Goal: Task Accomplishment & Management: Manage account settings

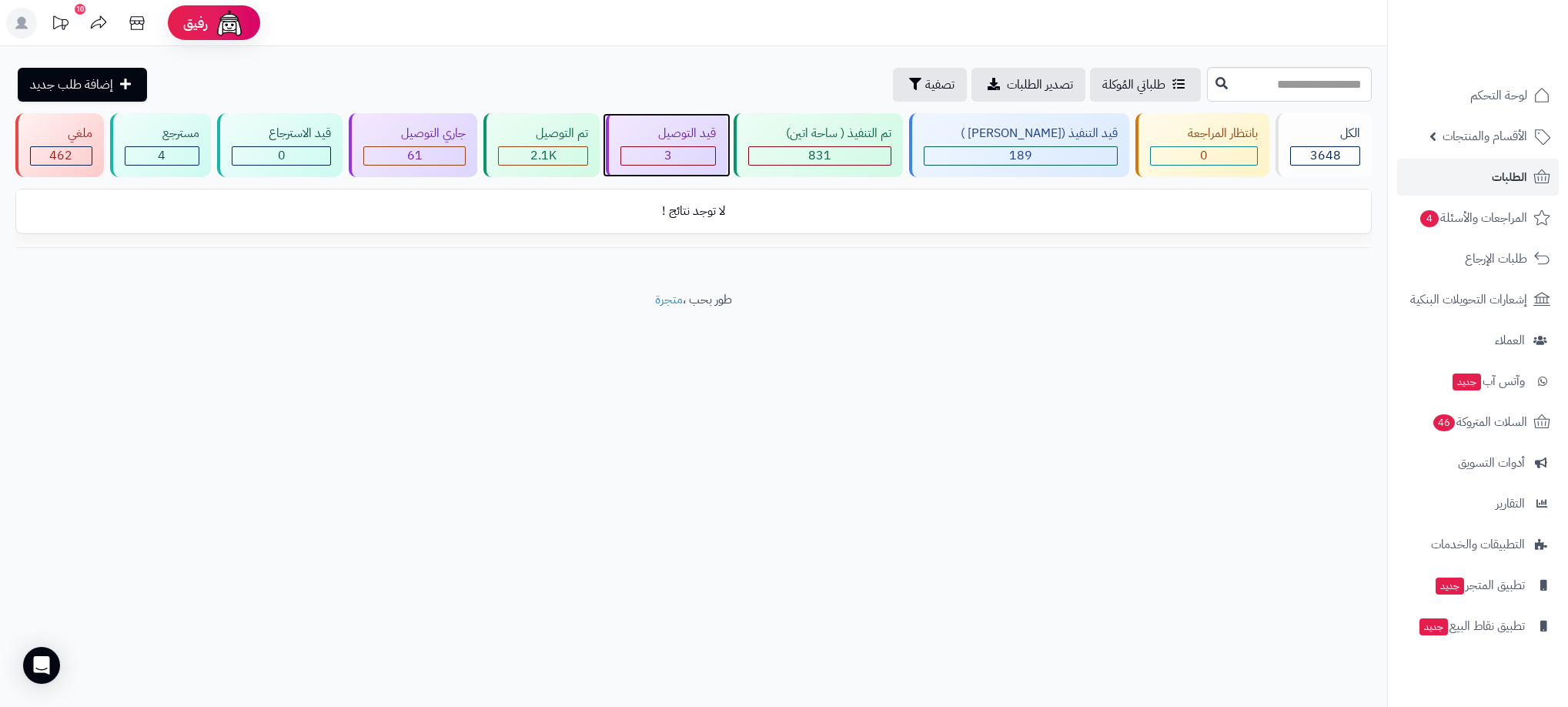
click at [716, 132] on div "قيد التوصيل" at bounding box center [668, 133] width 96 height 17
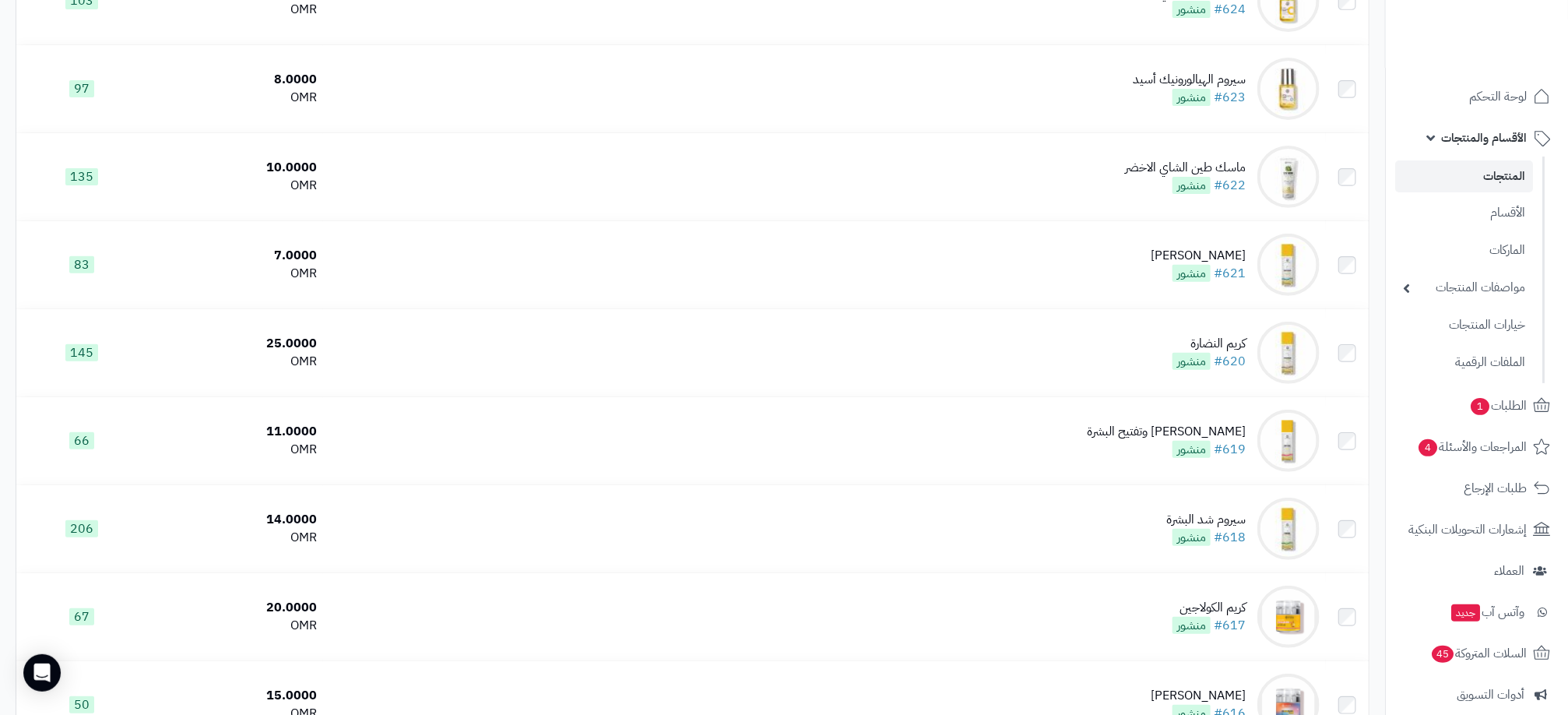
scroll to position [3329, 0]
click at [1509, 388] on link "الطلبات 1" at bounding box center [1476, 406] width 163 height 37
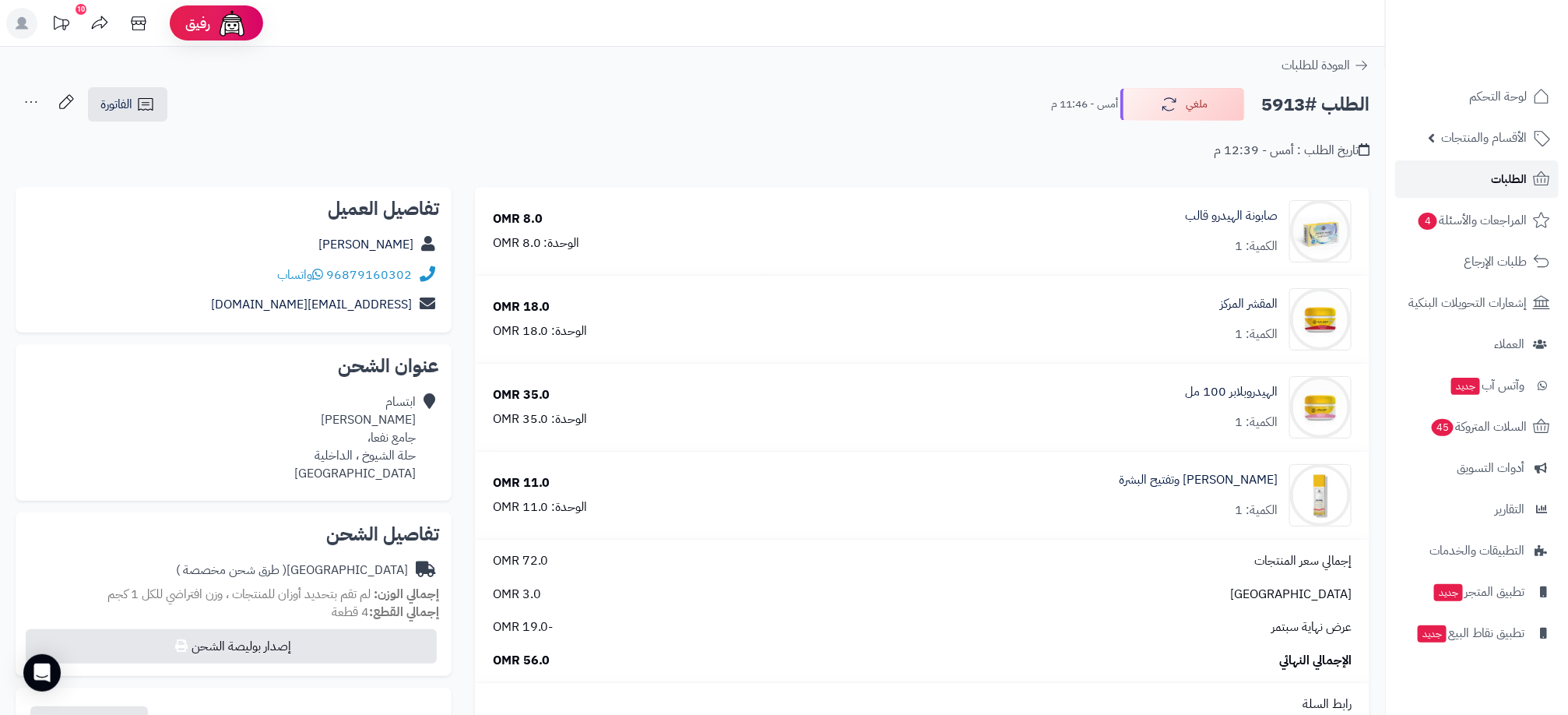
click at [1479, 181] on link "الطلبات" at bounding box center [1476, 179] width 163 height 37
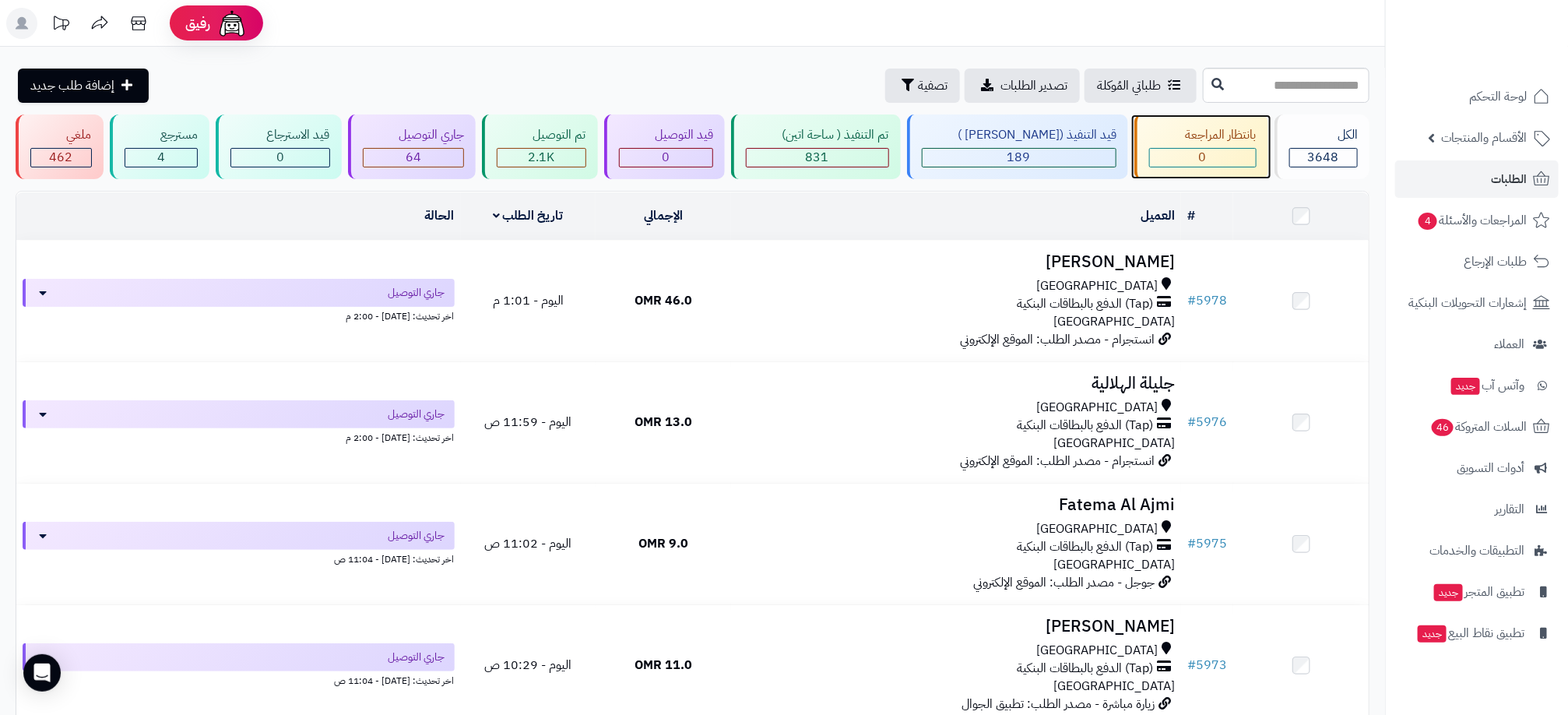
click at [1227, 164] on div "0" at bounding box center [1202, 157] width 106 height 18
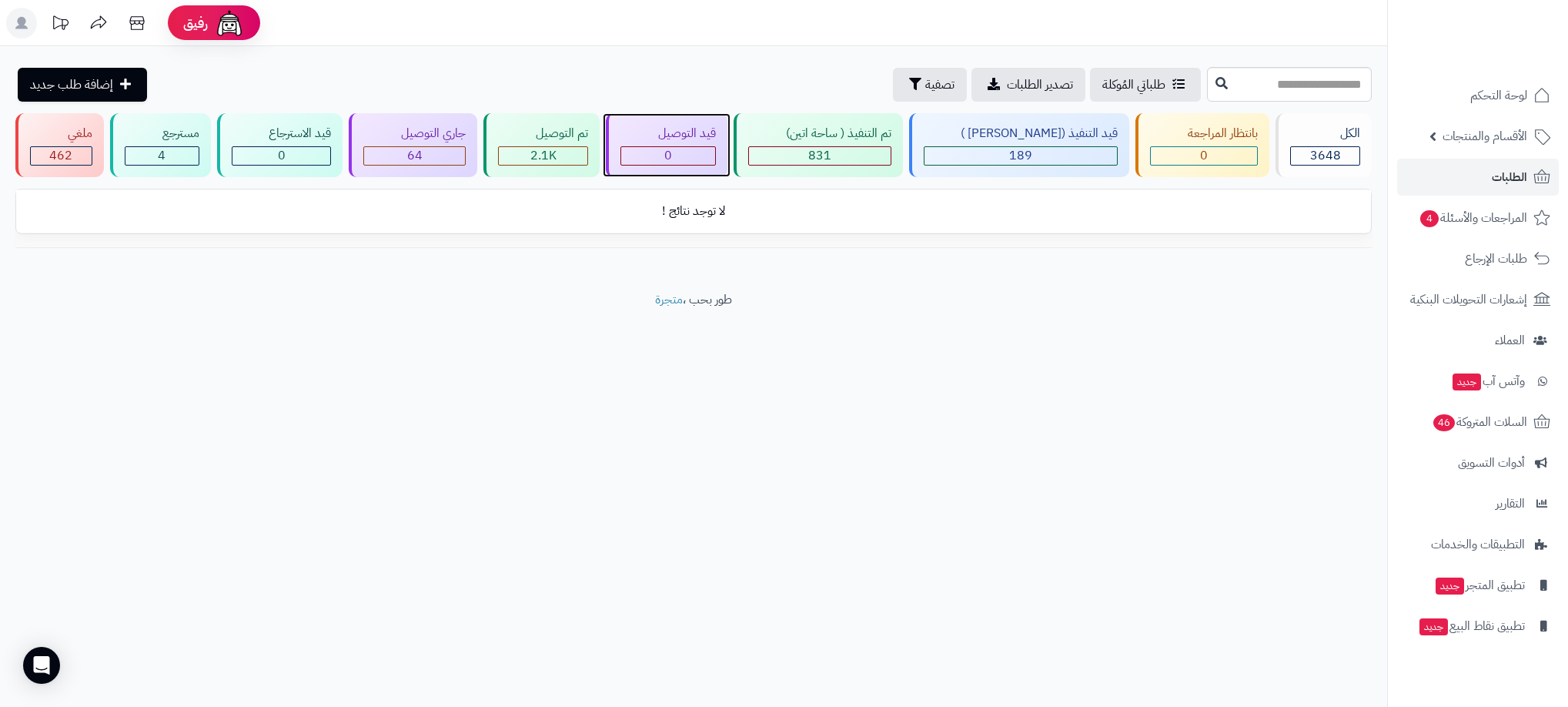
click at [715, 157] on div "0" at bounding box center [668, 156] width 94 height 17
click at [1484, 134] on span "الأقسام والمنتجات" at bounding box center [1486, 136] width 85 height 21
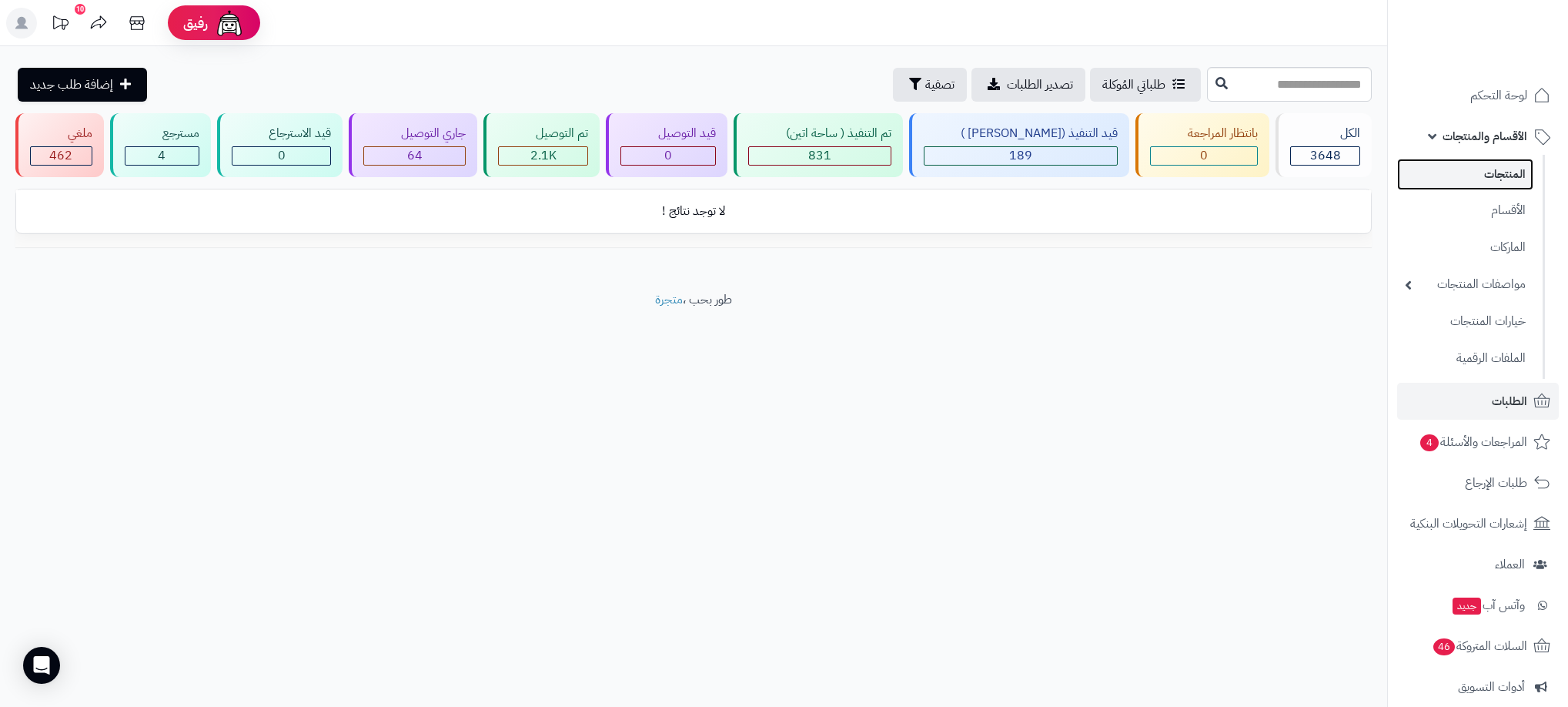
click at [1489, 166] on link "المنتجات" at bounding box center [1466, 174] width 136 height 32
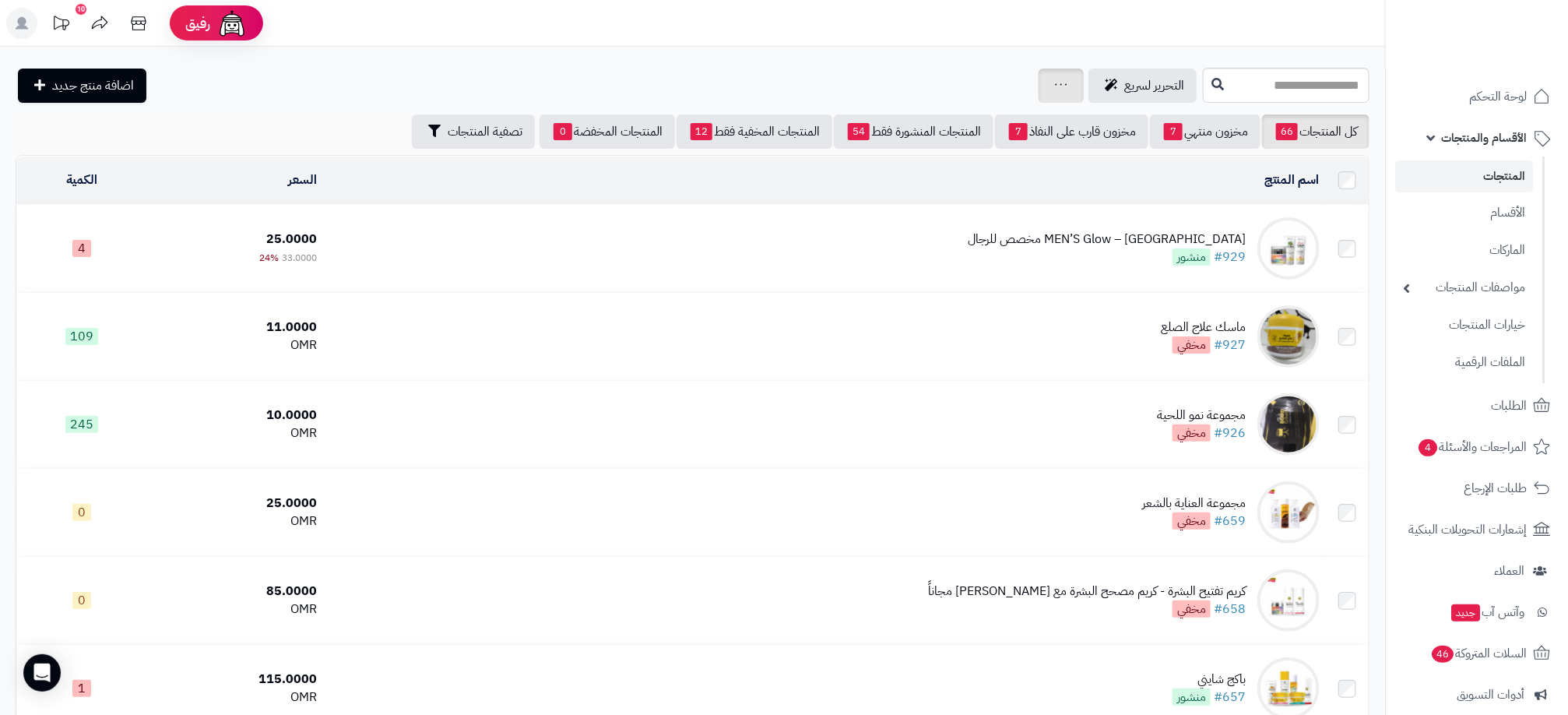
click at [1055, 80] on icon at bounding box center [1061, 84] width 13 height 10
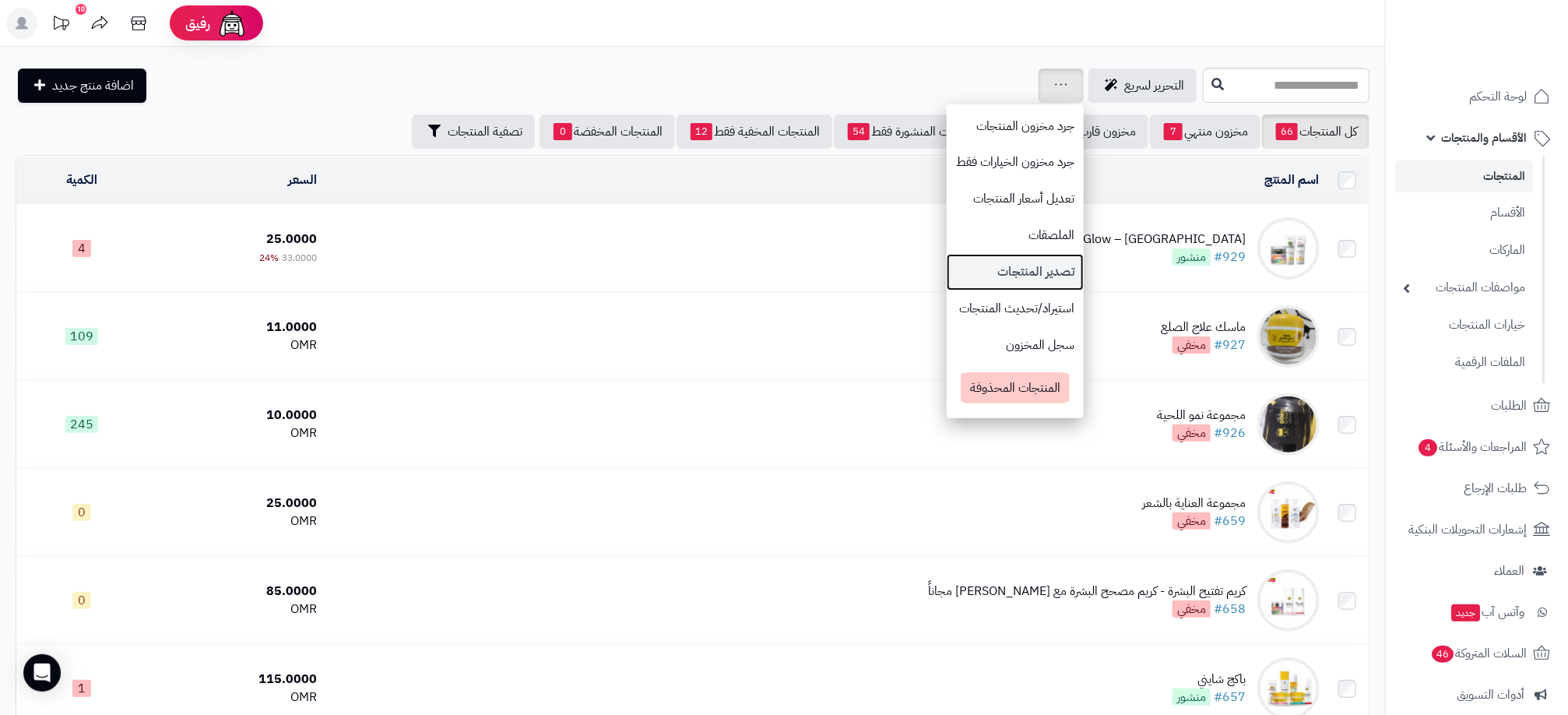
click at [946, 269] on link "تصدير المنتجات" at bounding box center [1015, 272] width 137 height 36
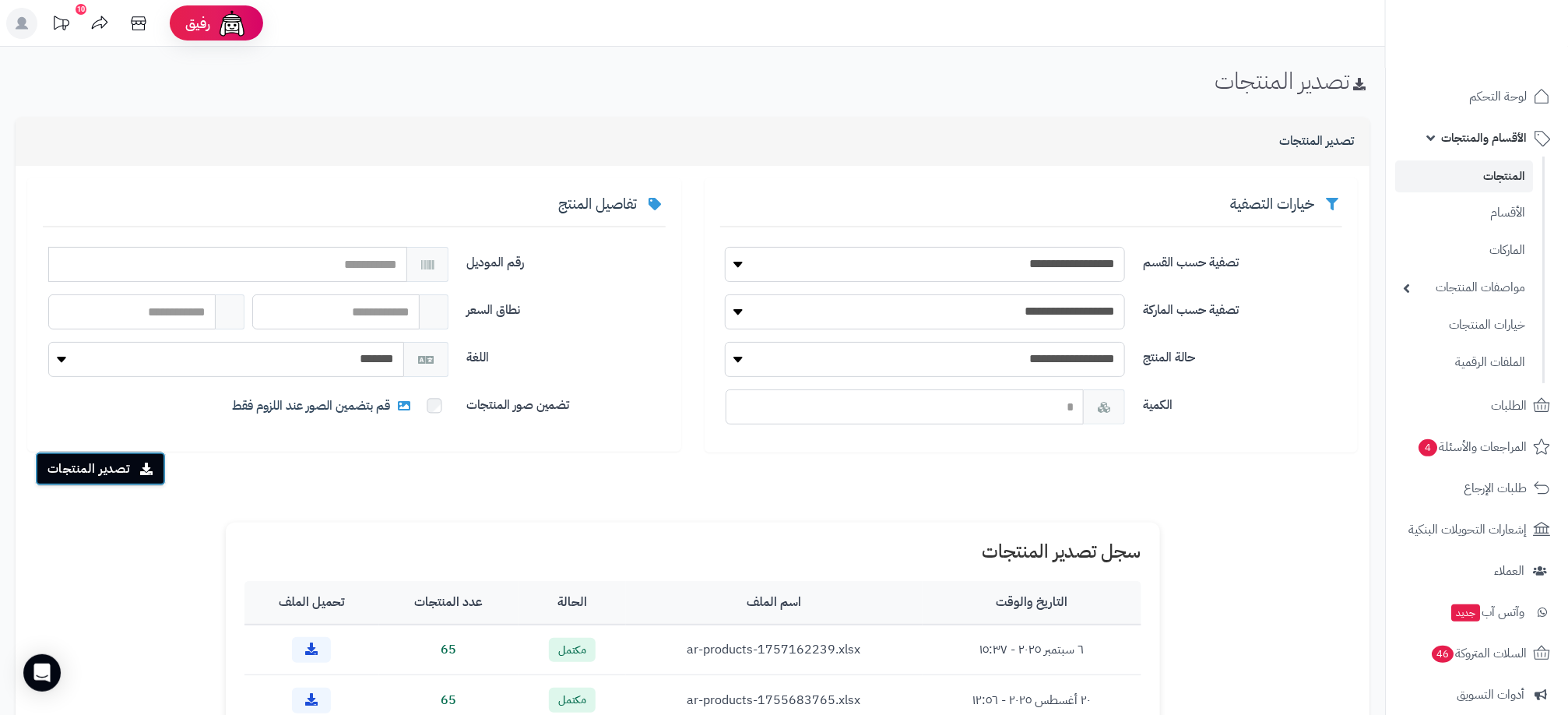
click at [94, 476] on button "تصدير المنتجات" at bounding box center [101, 469] width 131 height 34
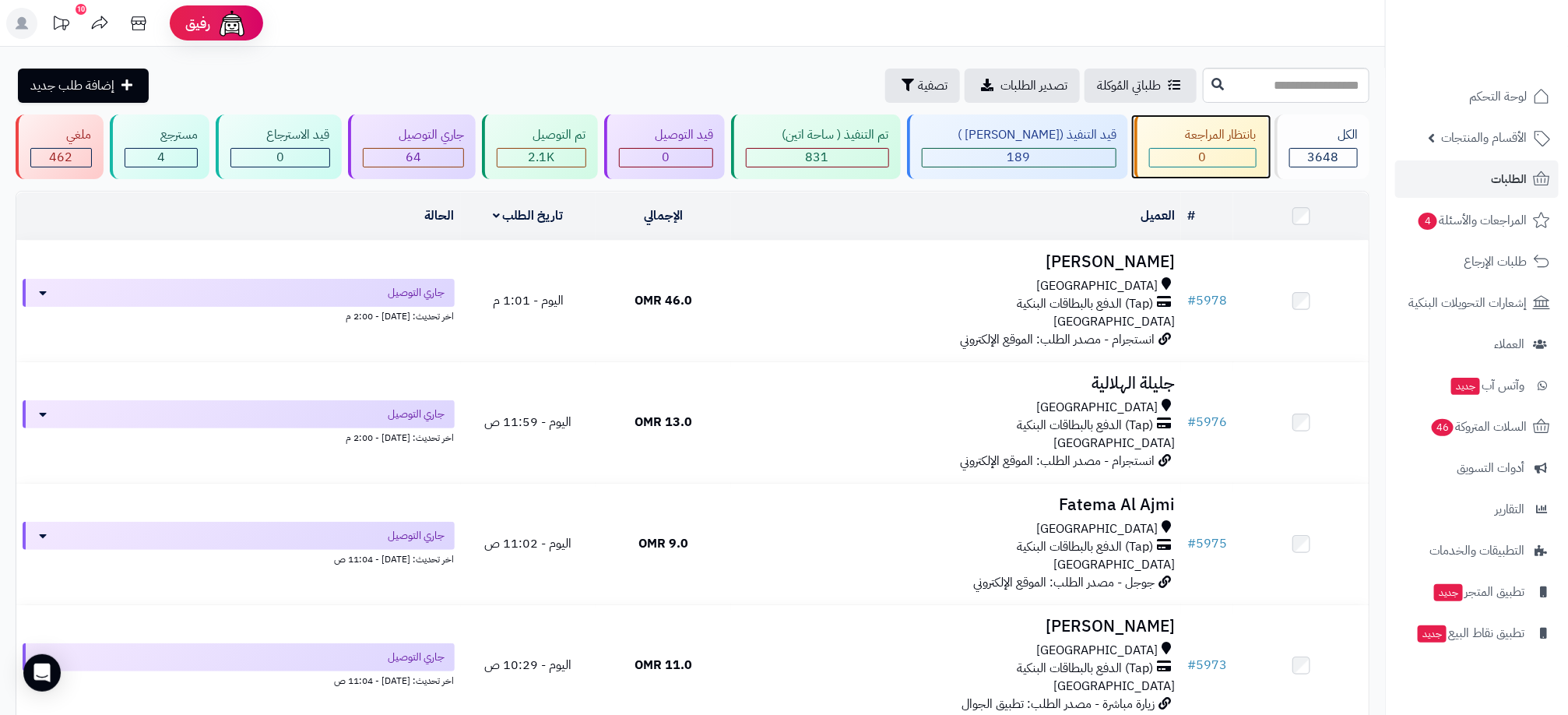
click at [1226, 139] on div "بانتظار المراجعة" at bounding box center [1203, 135] width 108 height 18
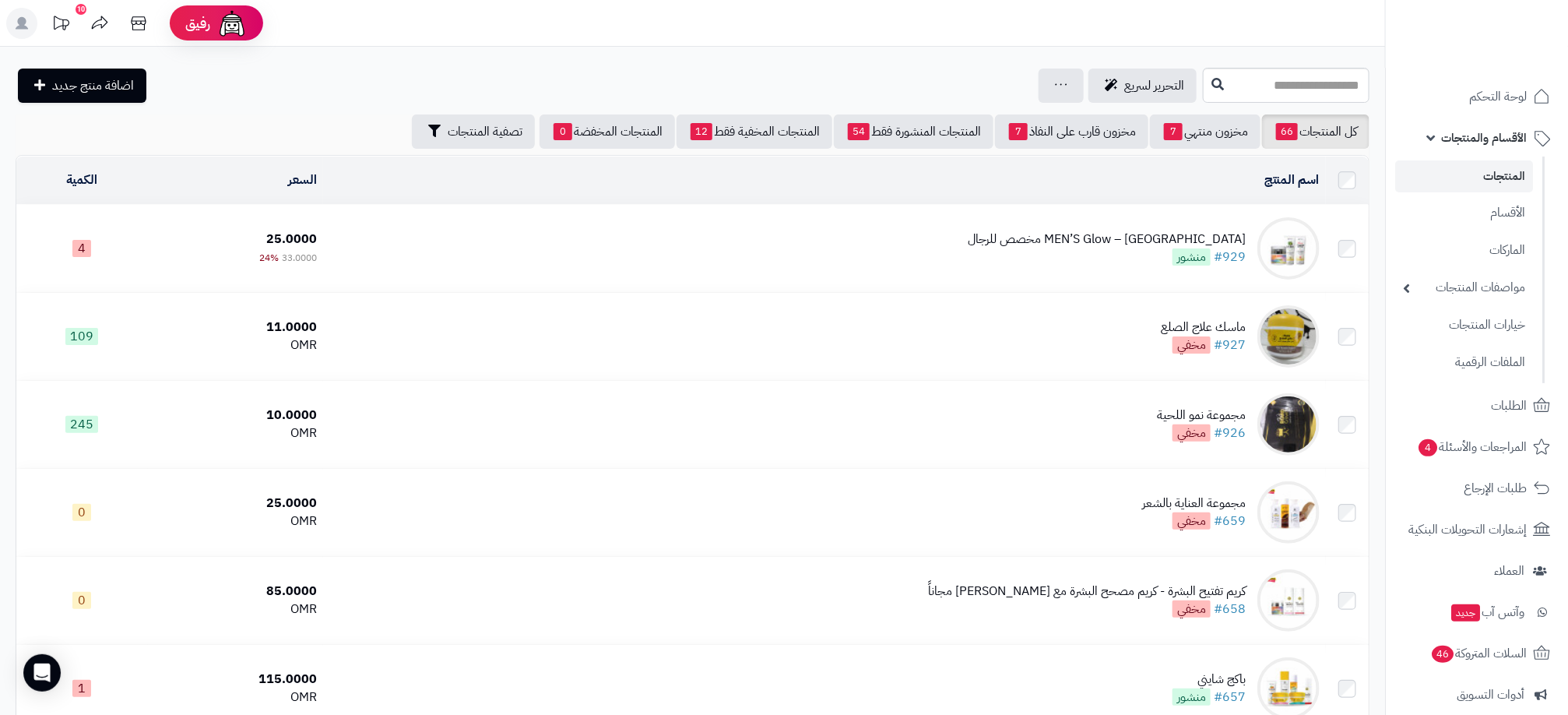
scroll to position [412, 0]
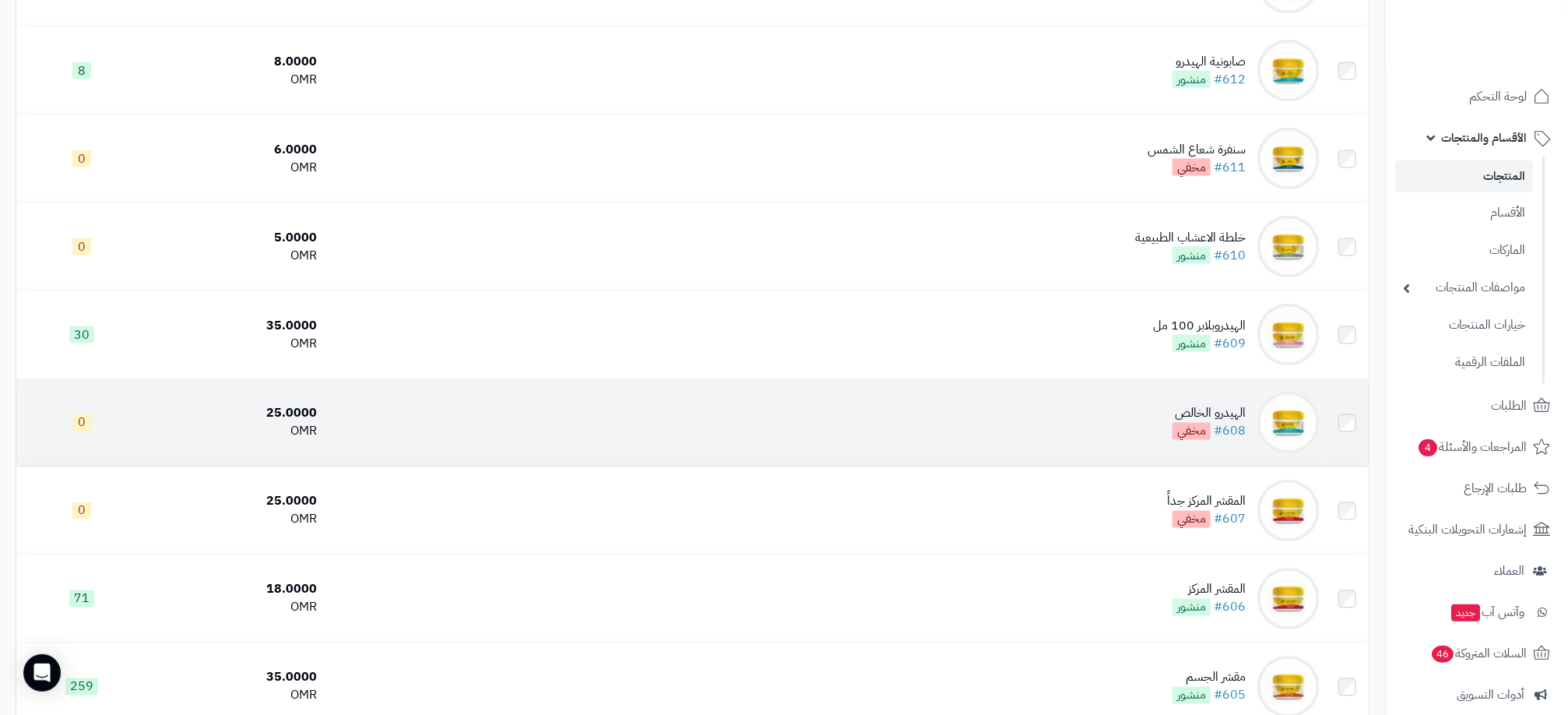
scroll to position [4011, 0]
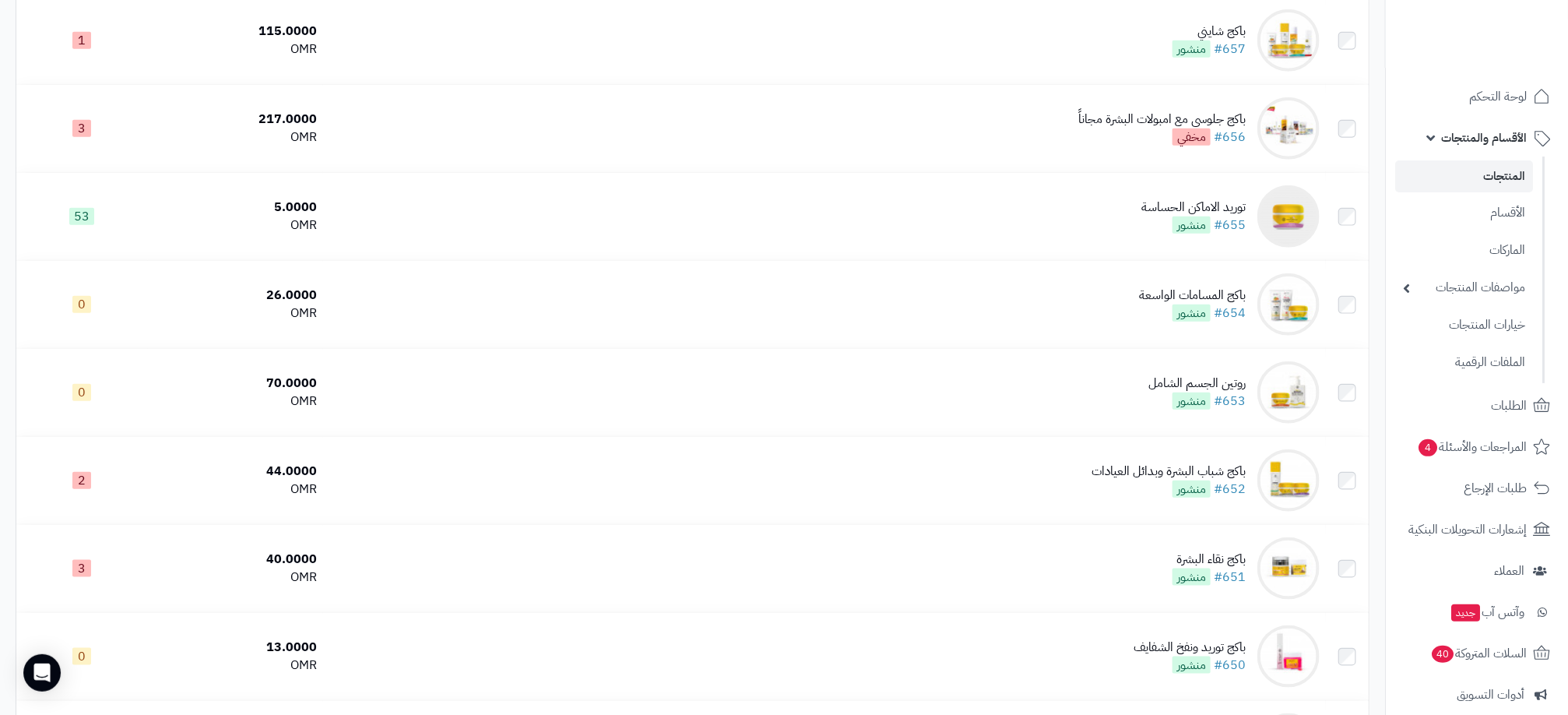
scroll to position [506, 0]
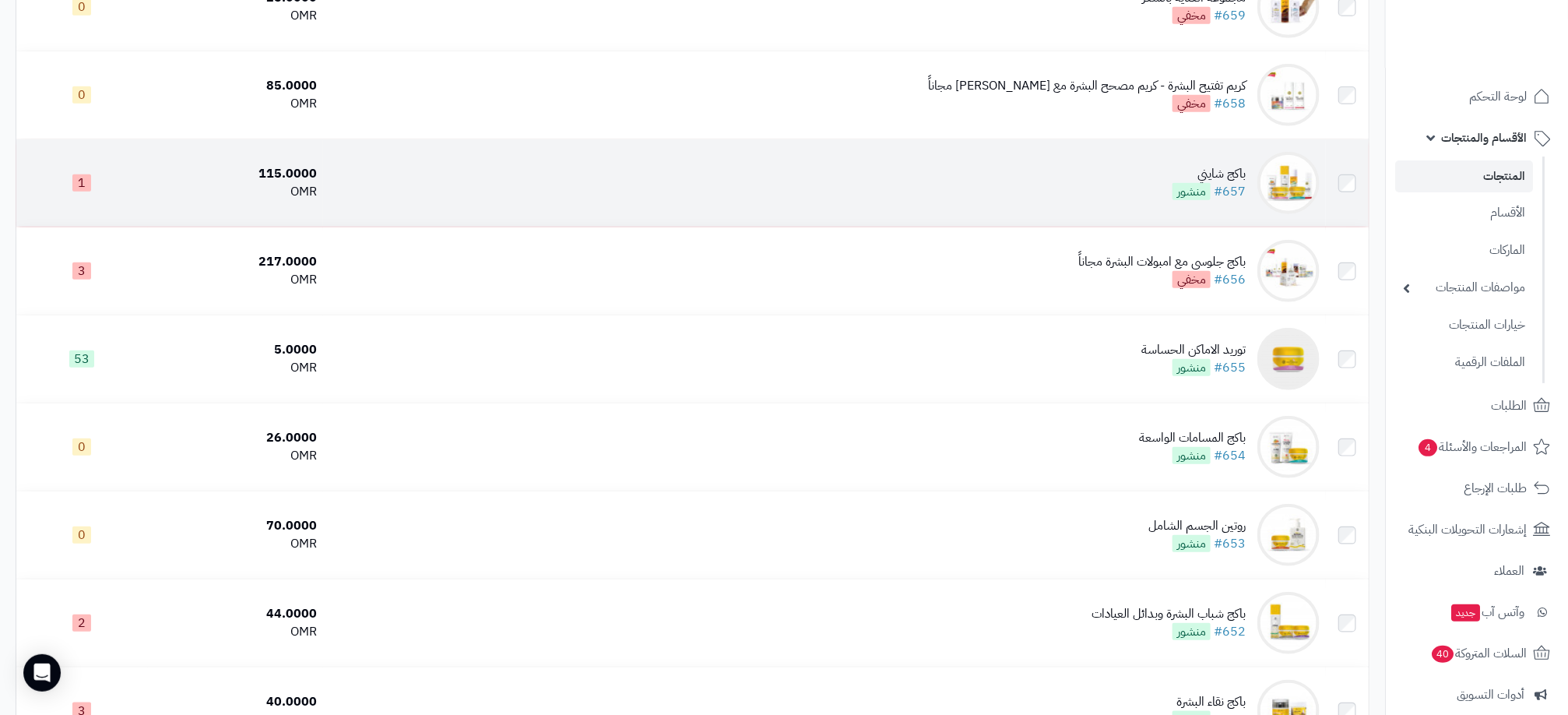
click at [985, 178] on td "باكج شايني #657 منشور" at bounding box center [824, 183] width 1002 height 87
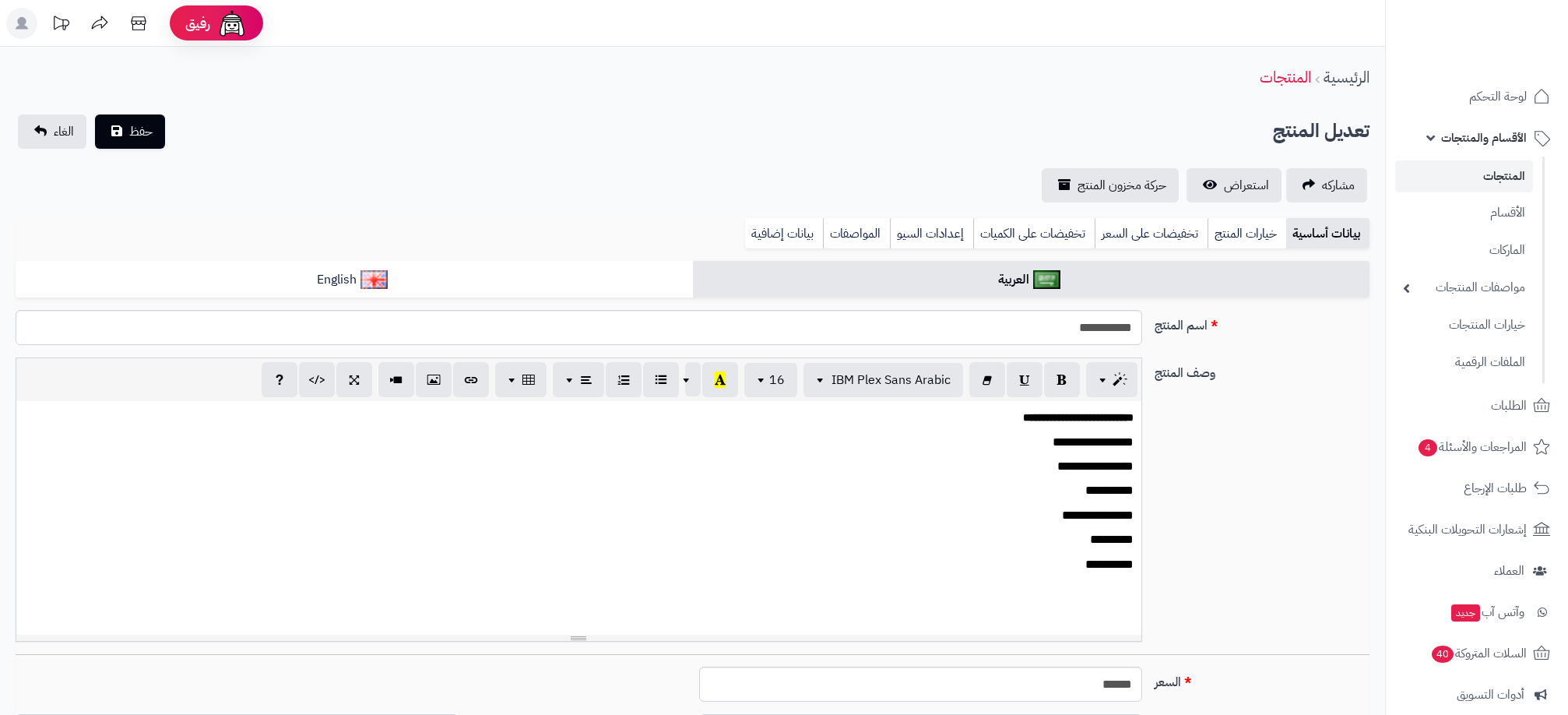
select select
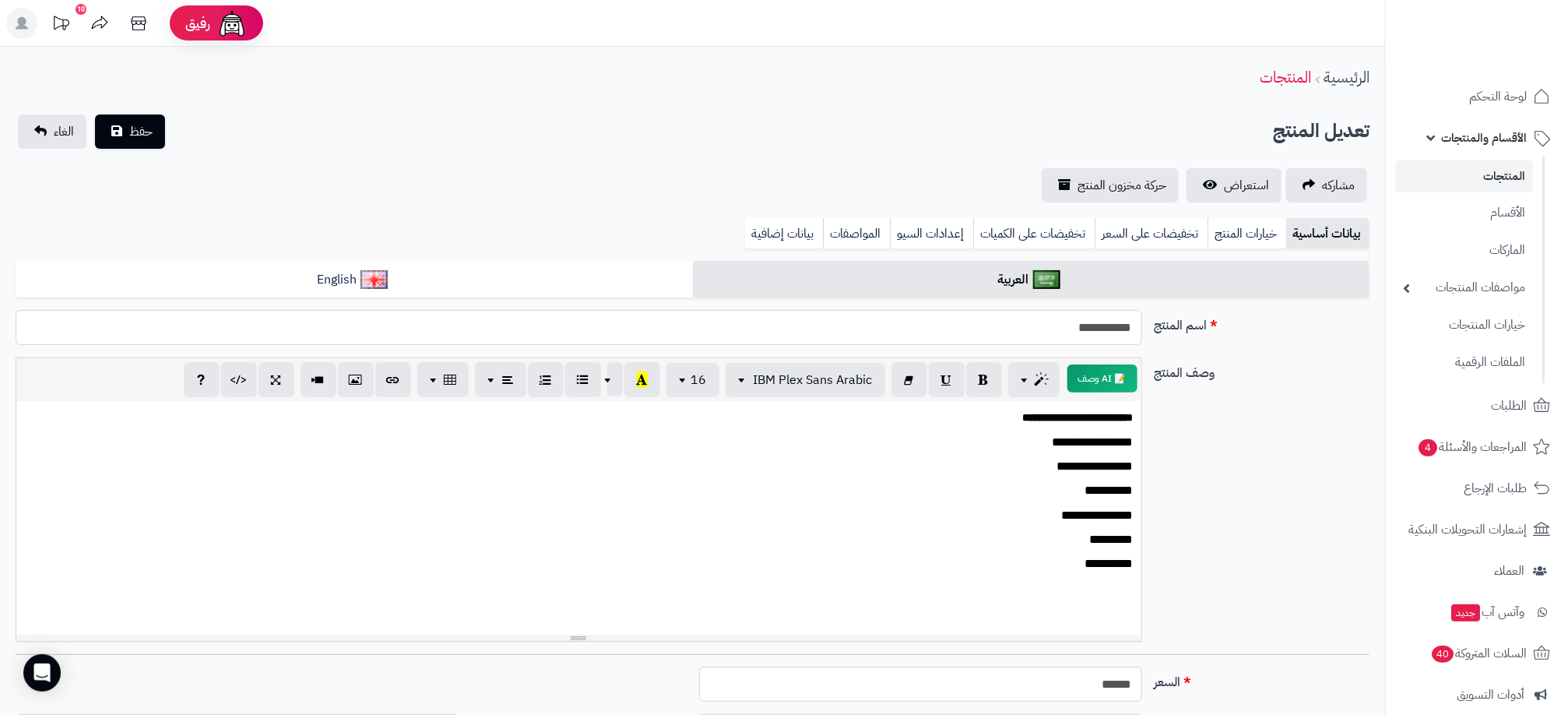
click at [1062, 326] on input "**********" at bounding box center [579, 328] width 1126 height 35
click at [1063, 326] on input "**********" at bounding box center [579, 328] width 1126 height 35
click at [1064, 326] on input "**********" at bounding box center [579, 328] width 1126 height 35
paste input "**********"
type input "**********"
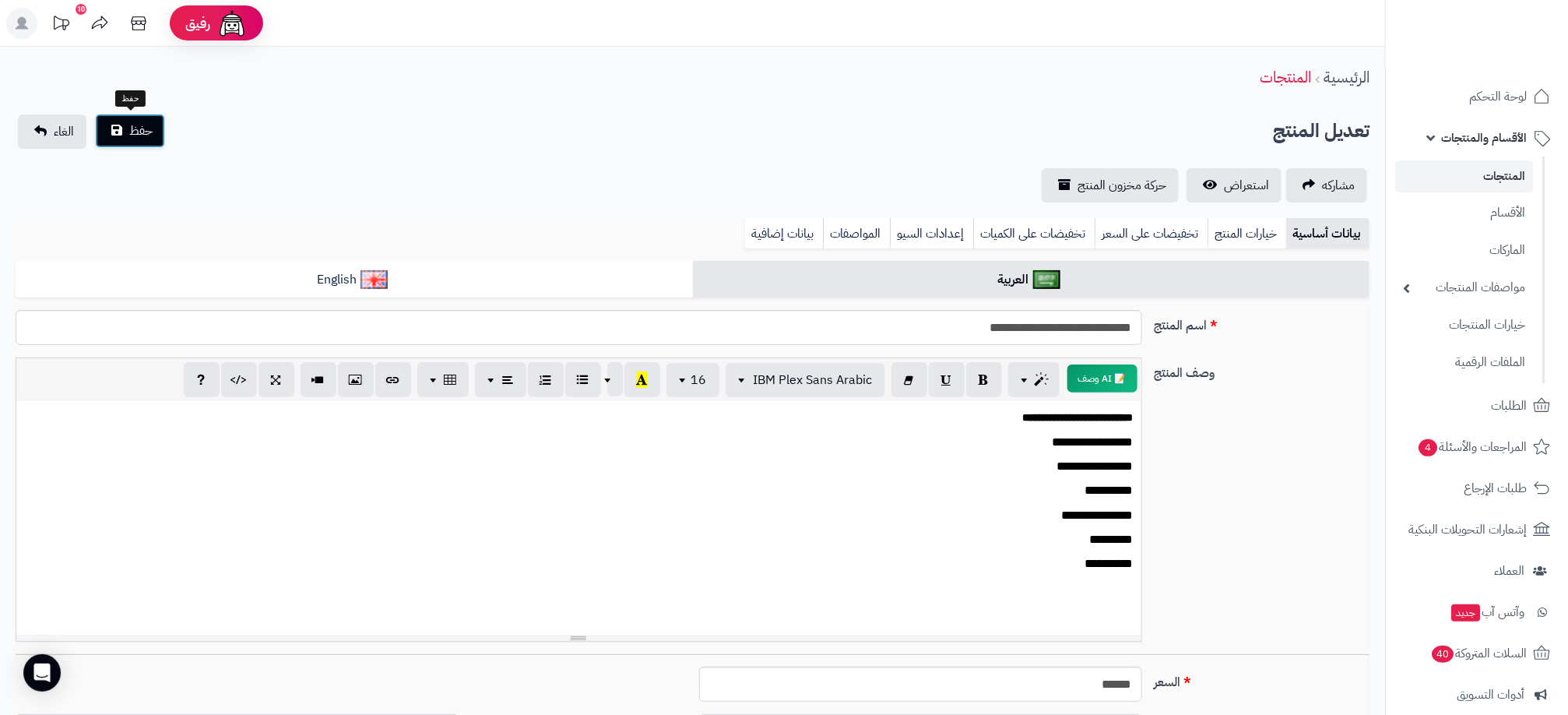
click at [132, 133] on span "حفظ" at bounding box center [141, 130] width 23 height 19
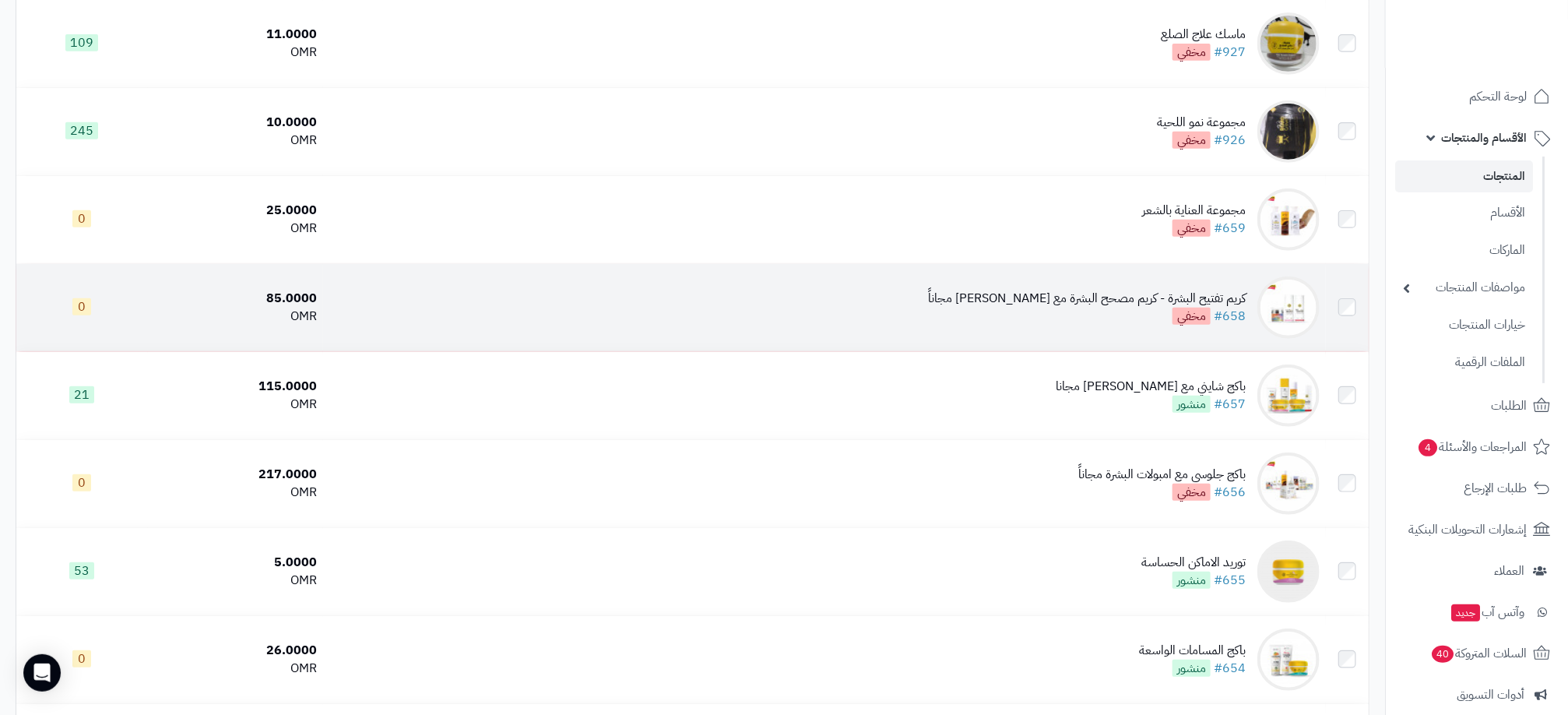
scroll to position [353, 0]
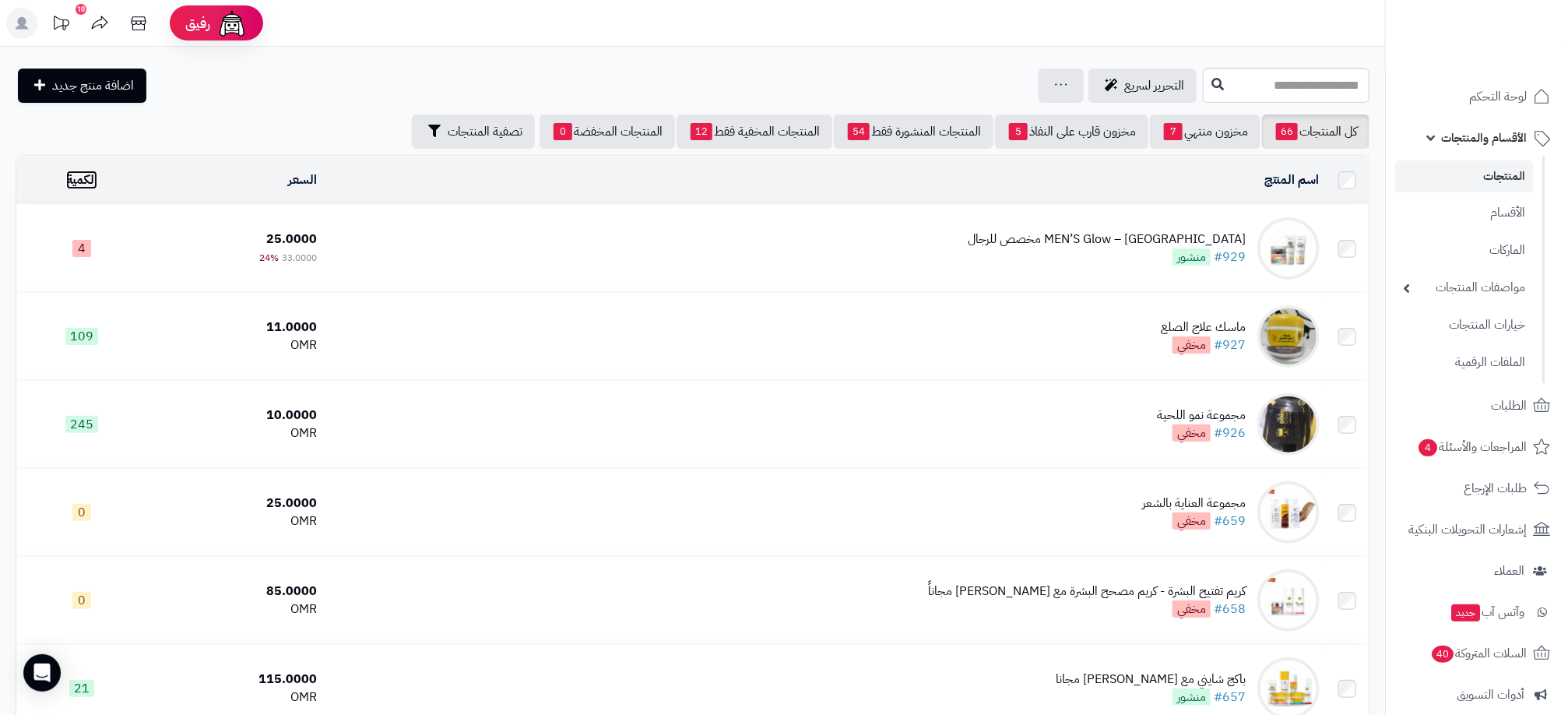
click at [97, 171] on link "الكمية" at bounding box center [82, 179] width 31 height 19
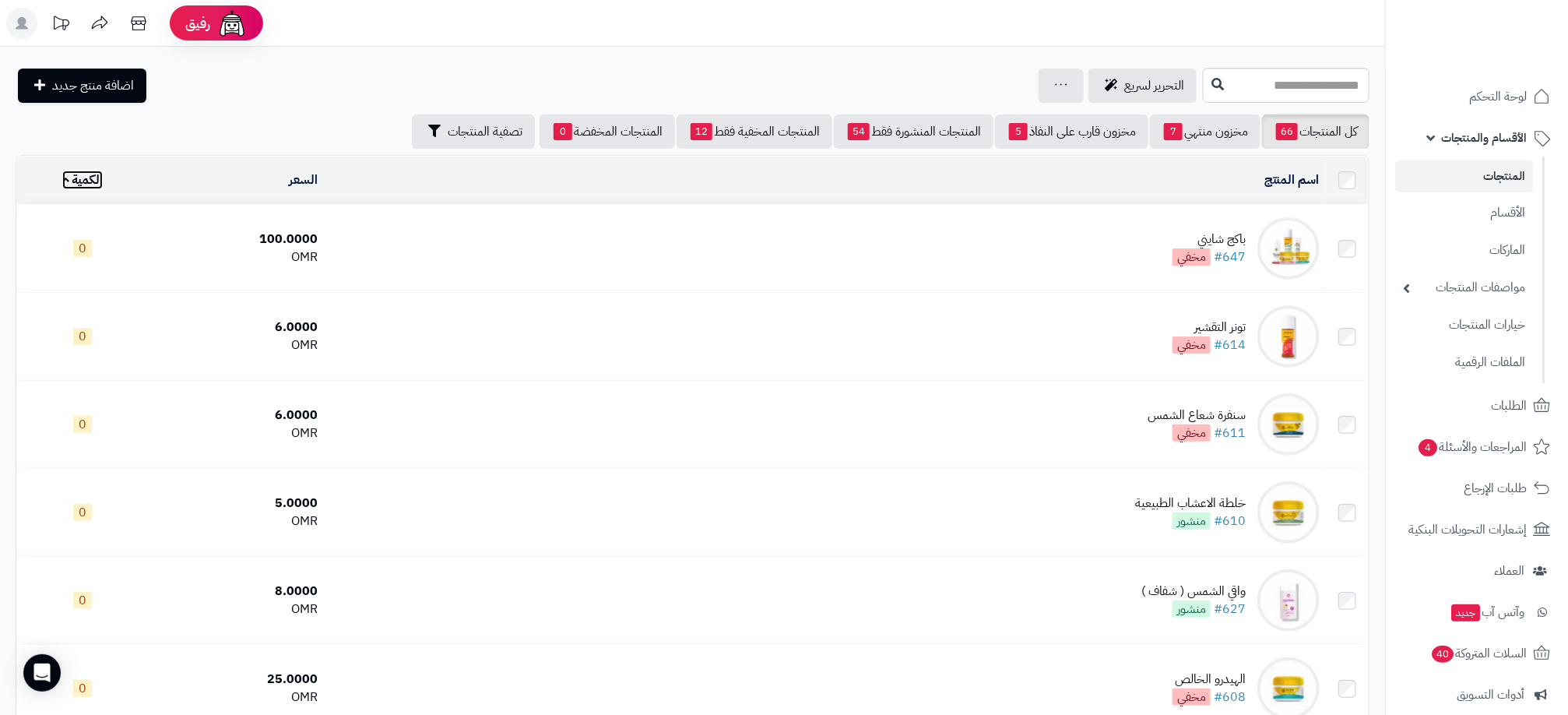
click at [99, 178] on link "الكمية" at bounding box center [83, 179] width 41 height 19
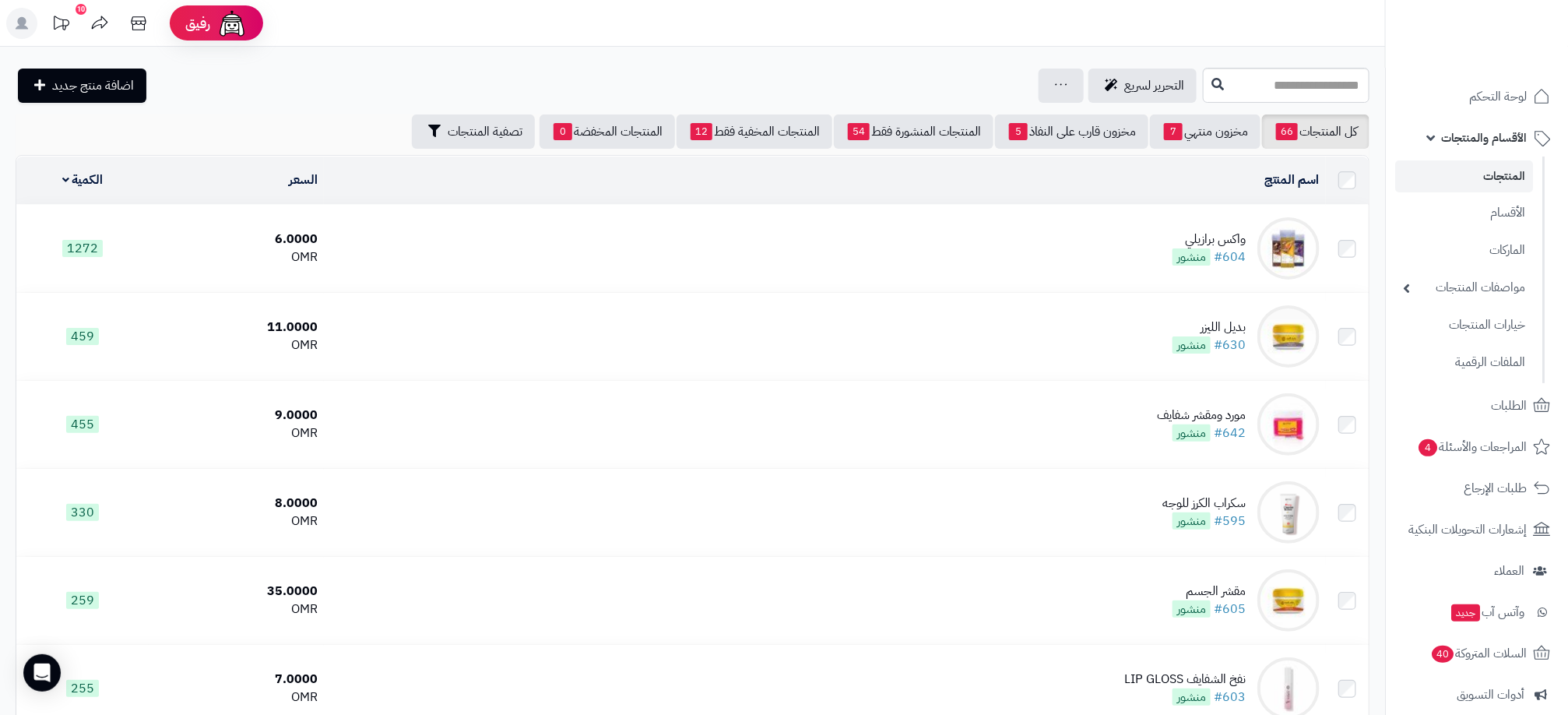
scroll to position [1650, 0]
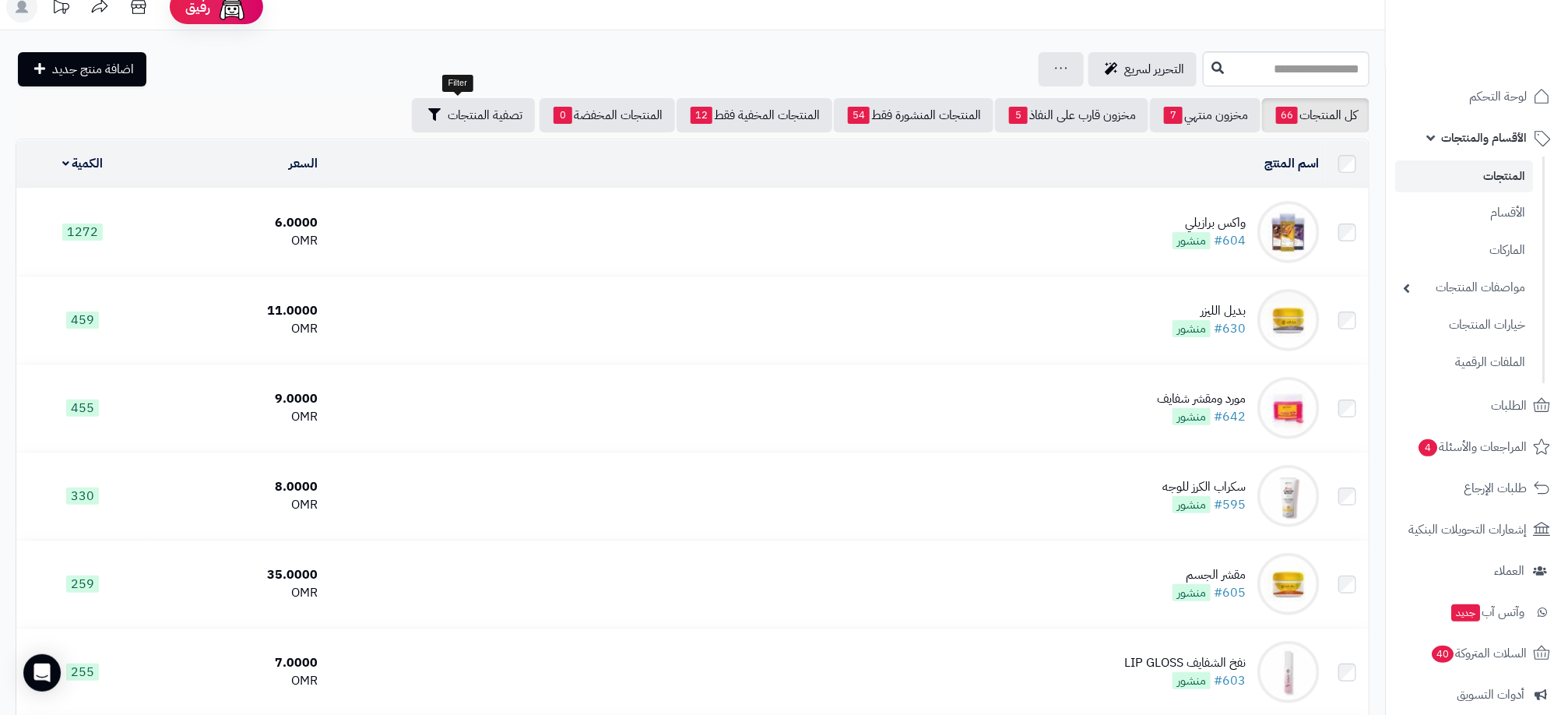
scroll to position [14, 0]
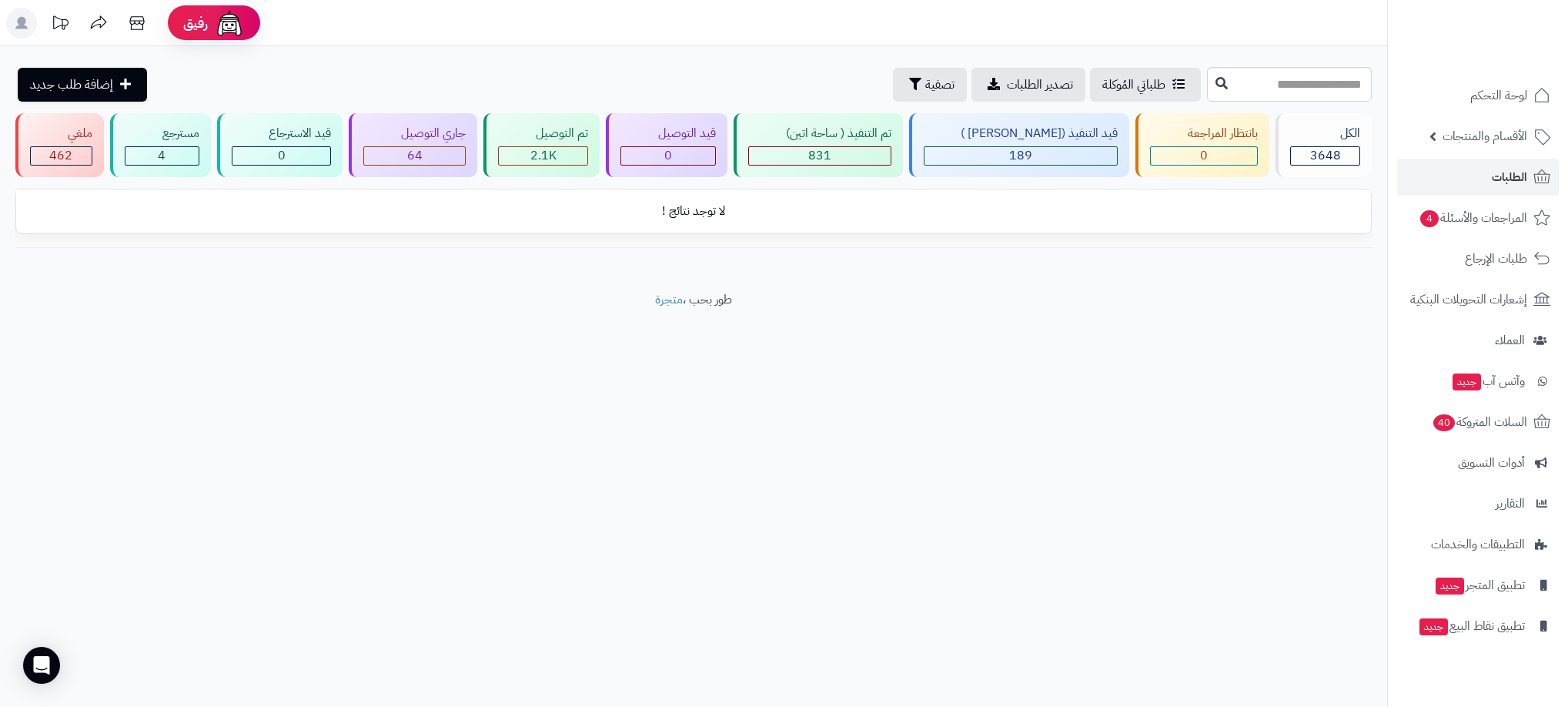
click at [1228, 354] on footer "طور بحب ، متجرة" at bounding box center [693, 330] width 1387 height 77
click at [933, 363] on footer "طور بحب ، متجرة" at bounding box center [693, 330] width 1387 height 77
click at [83, 150] on div "463" at bounding box center [61, 156] width 61 height 17
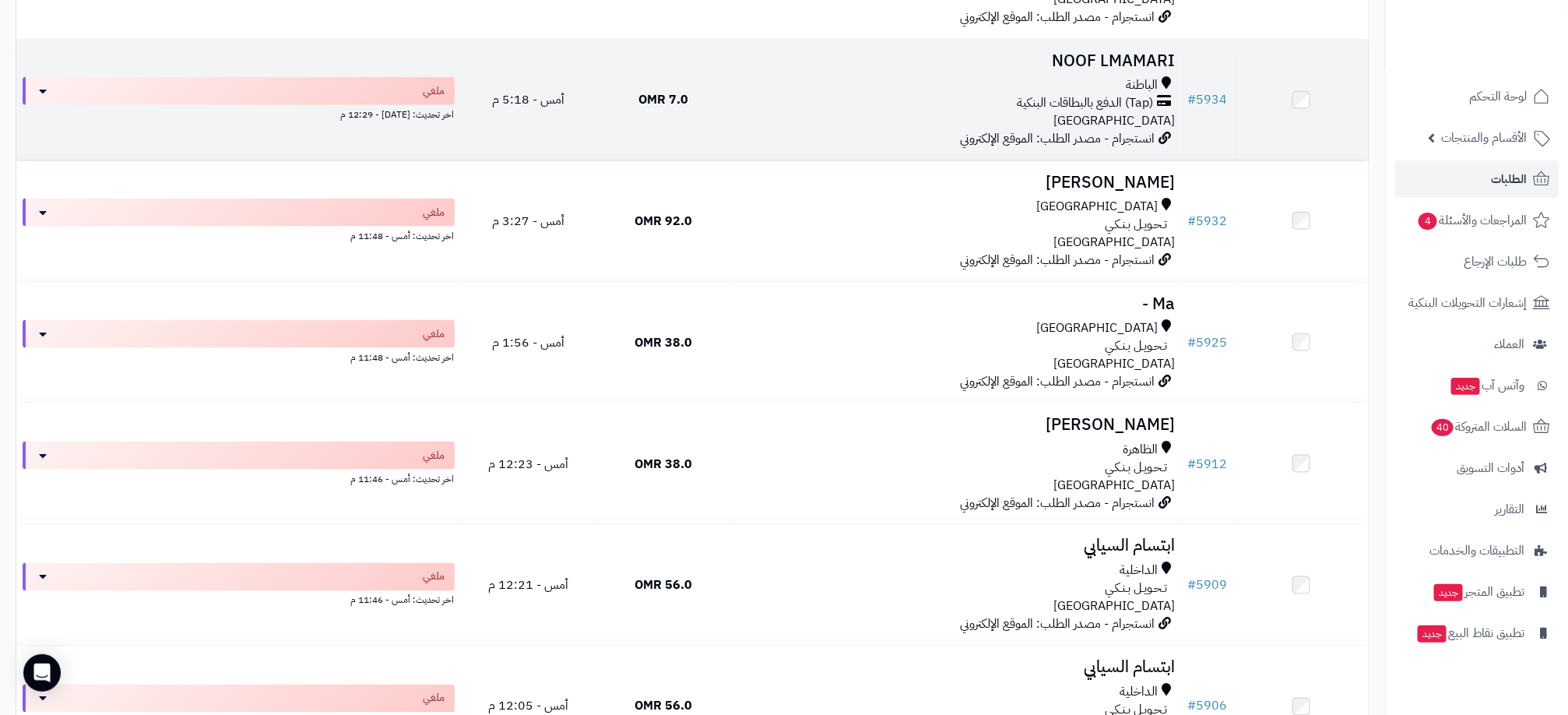
scroll to position [1169, 0]
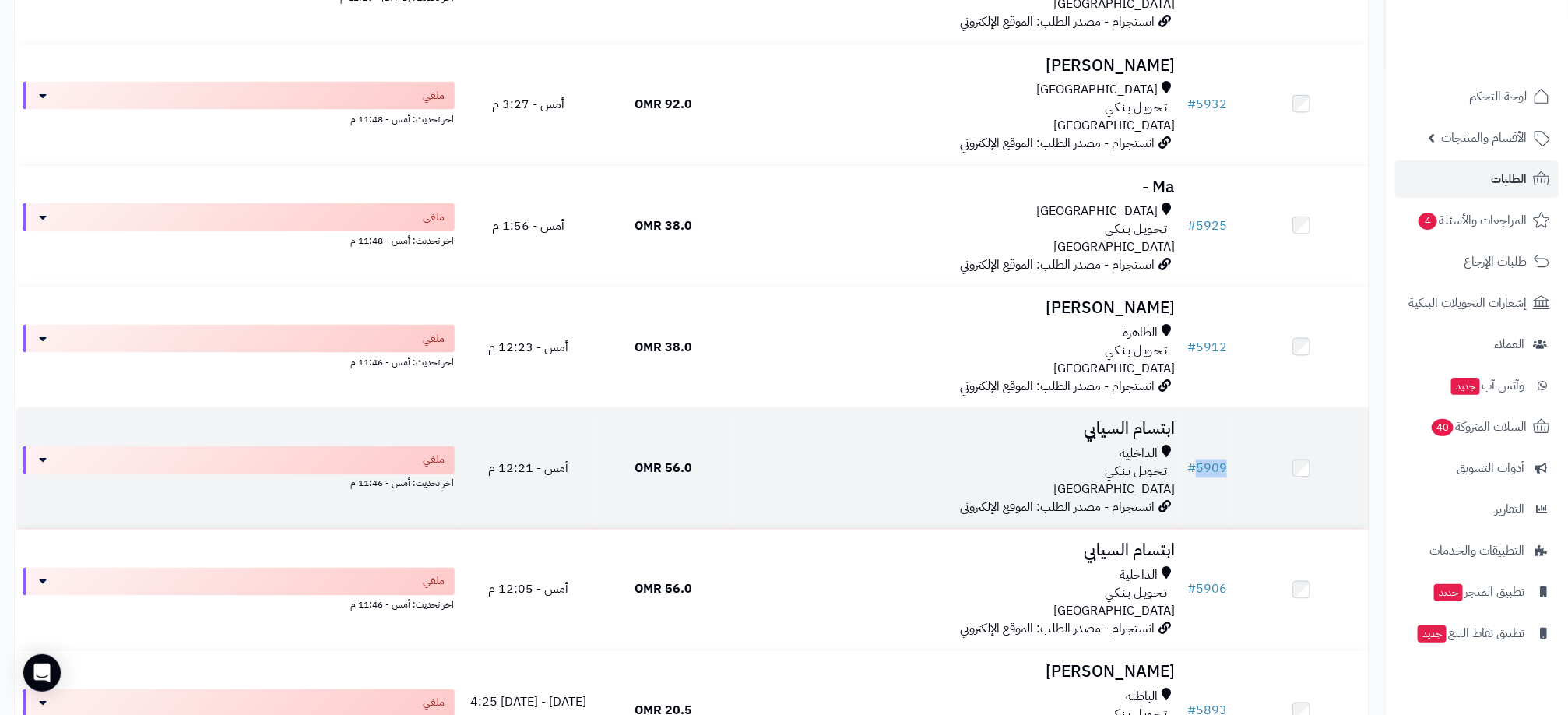
drag, startPoint x: 1196, startPoint y: 484, endPoint x: 1231, endPoint y: 480, distance: 35.2
click at [1231, 480] on td "# 5909" at bounding box center [1206, 468] width 52 height 120
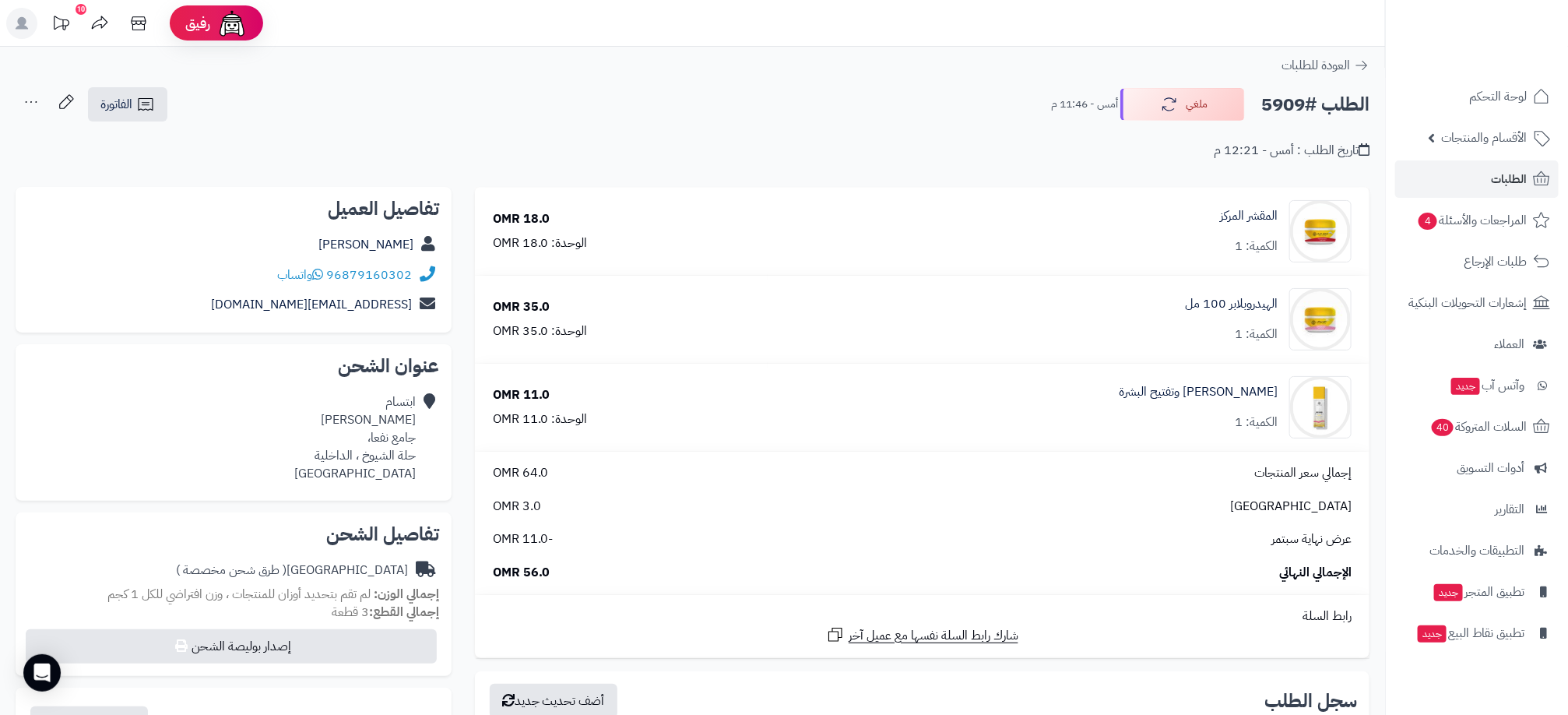
click at [1276, 109] on h2 "الطلب #5909" at bounding box center [1315, 105] width 109 height 32
copy h2 "5909"
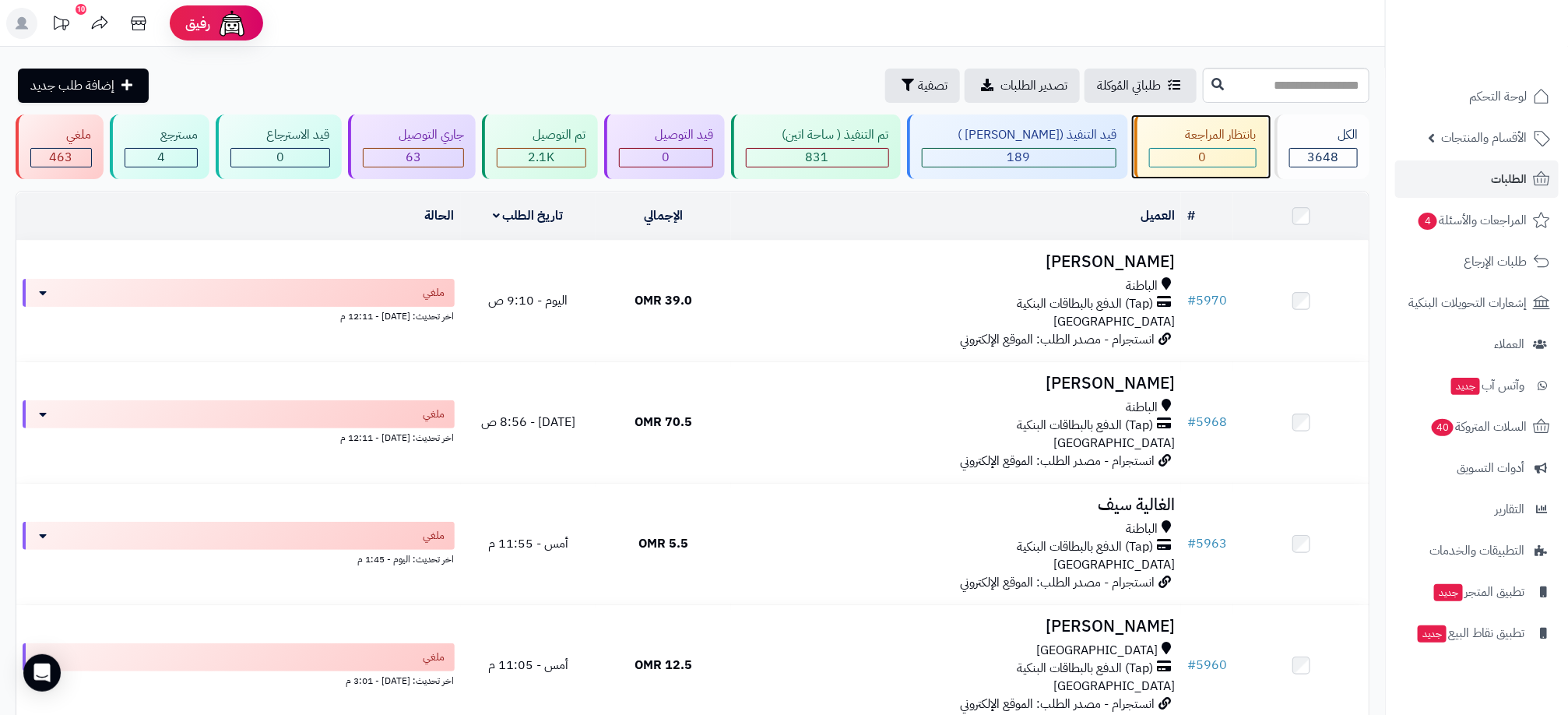
click at [1199, 157] on span "0" at bounding box center [1203, 156] width 8 height 19
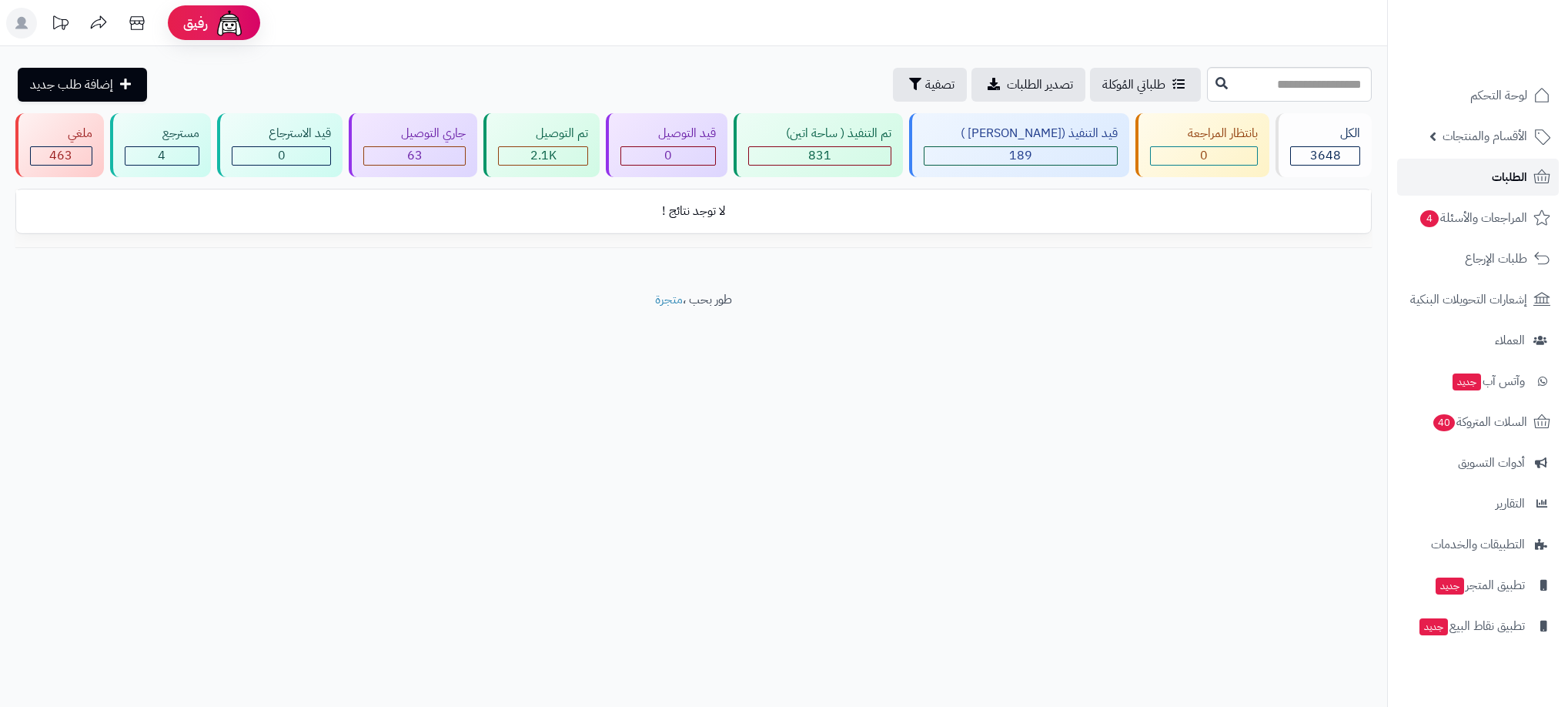
click at [1455, 178] on link "الطلبات" at bounding box center [1478, 177] width 161 height 37
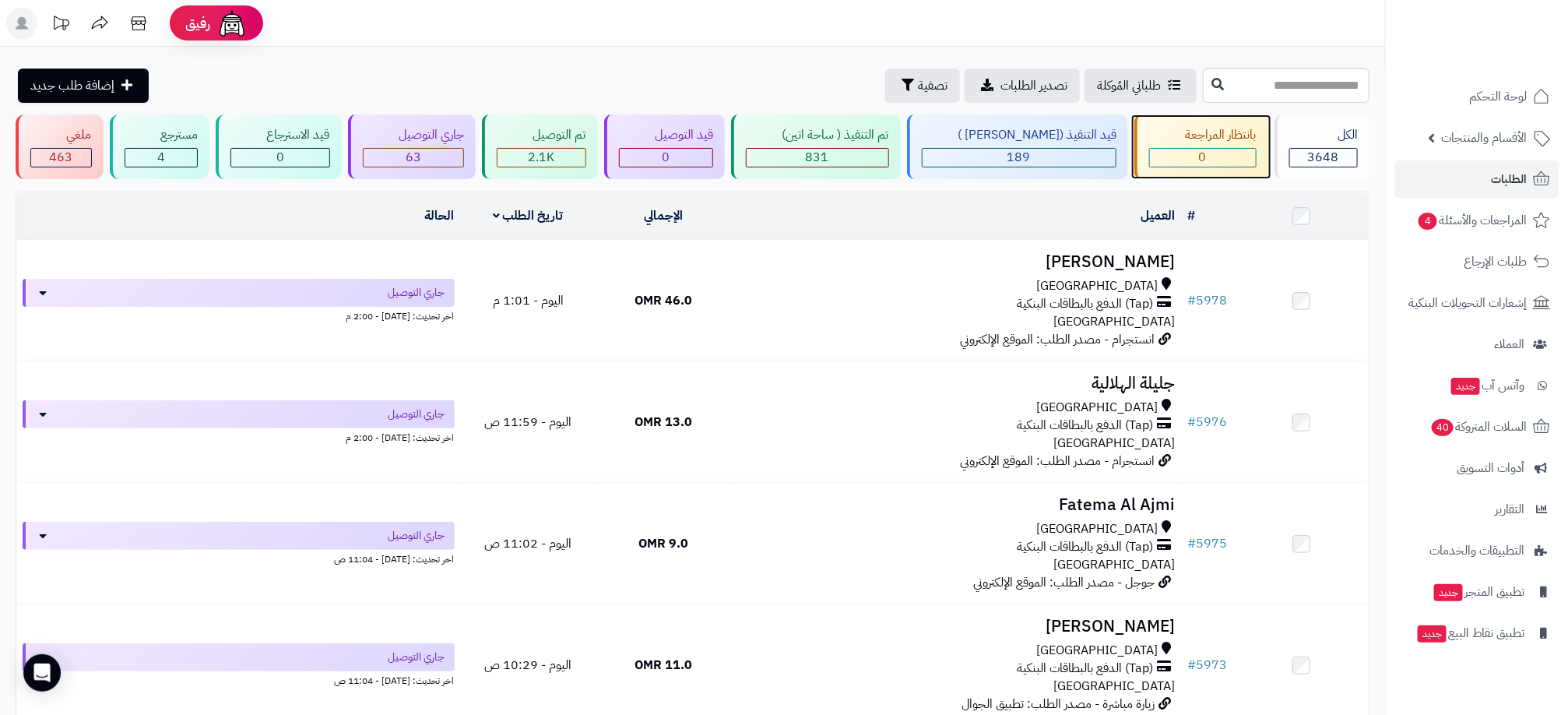
click at [1180, 144] on div "بانتظار المراجعة 0" at bounding box center [1200, 147] width 134 height 65
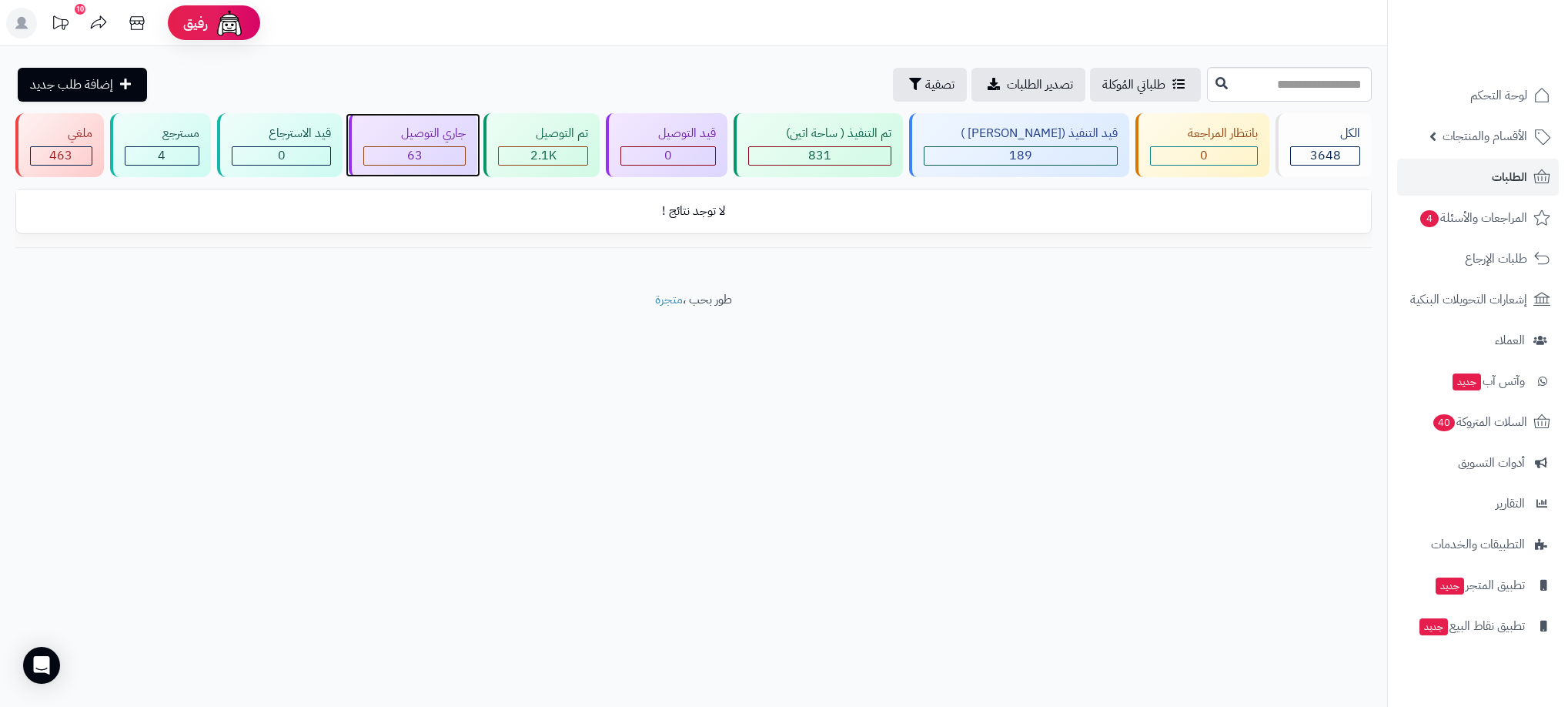
click at [402, 162] on div "63" at bounding box center [415, 156] width 101 height 17
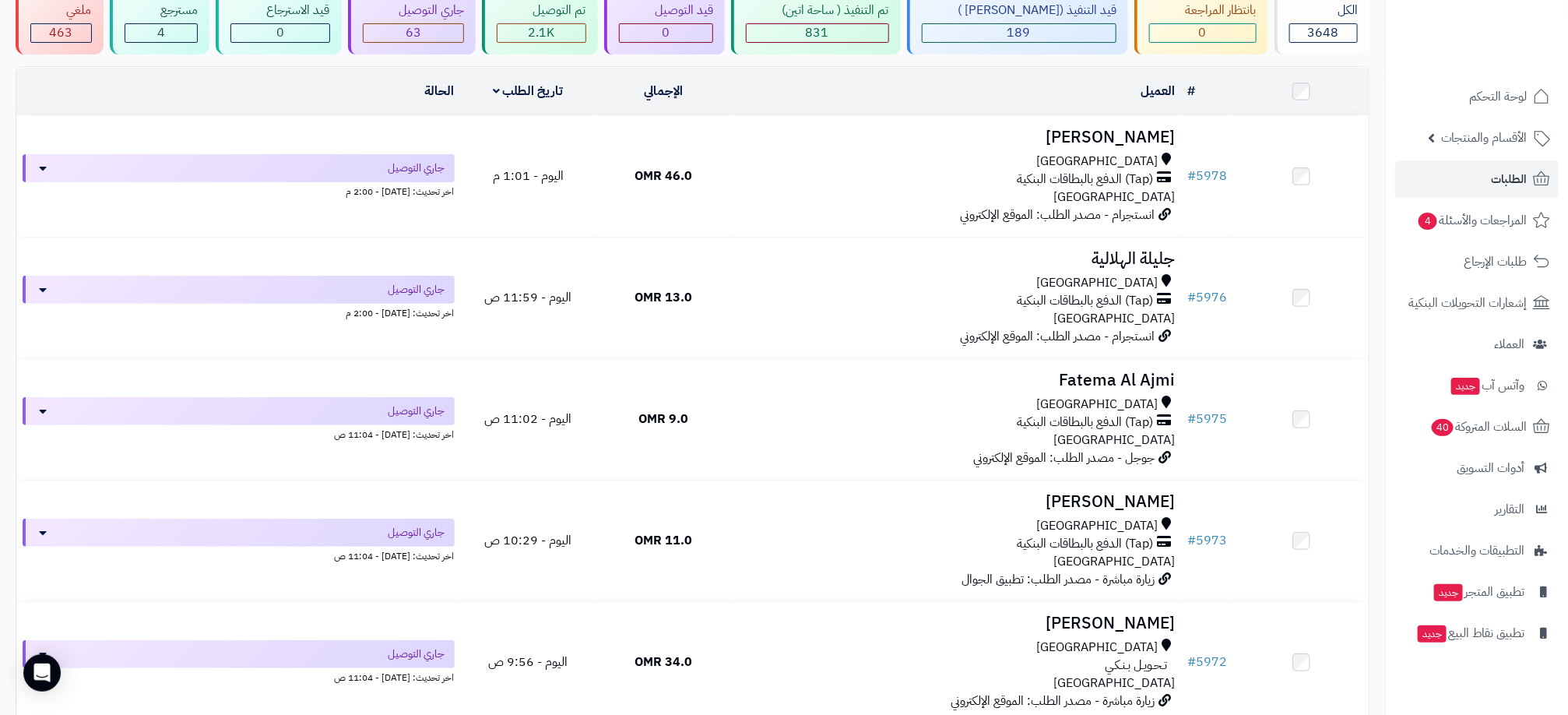
scroll to position [116, 0]
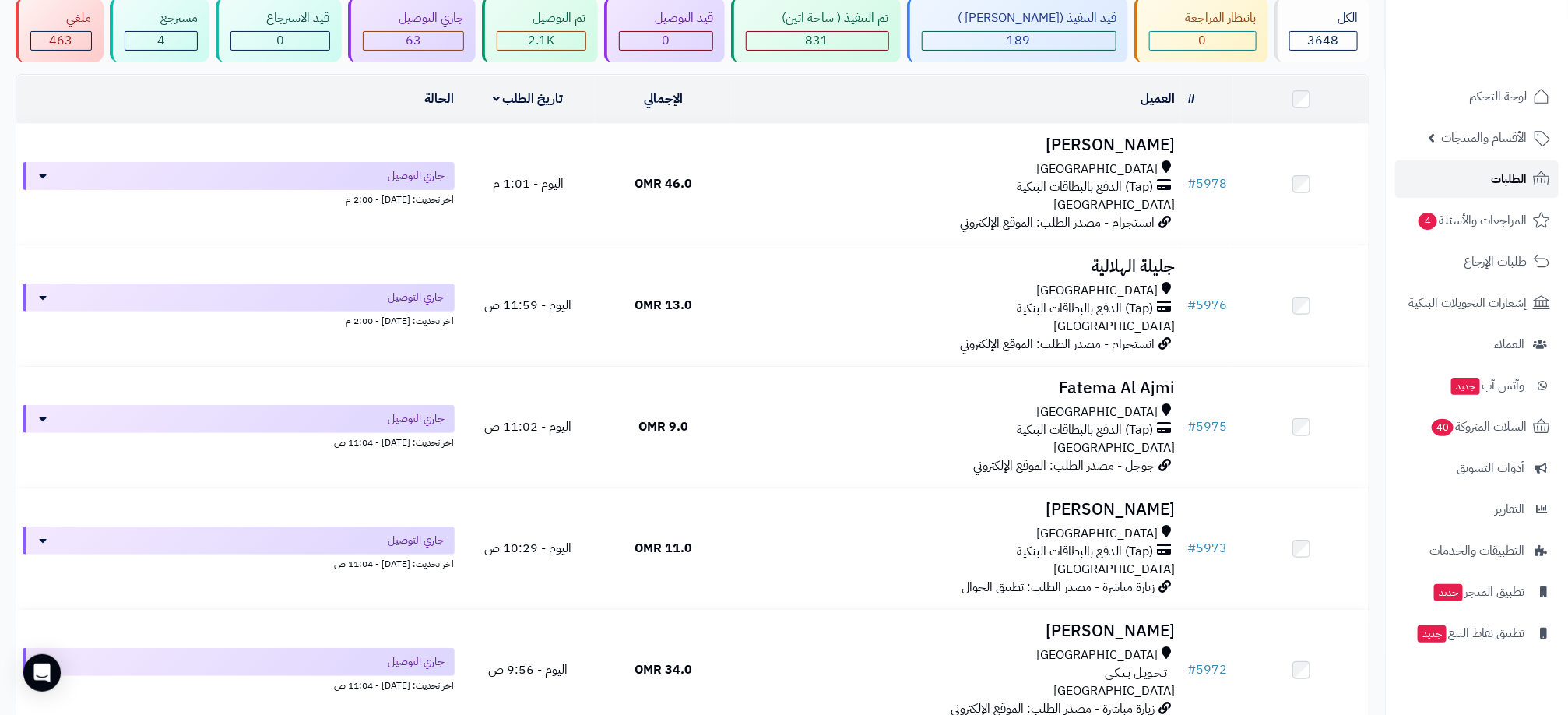
click at [1530, 180] on link "الطلبات" at bounding box center [1476, 179] width 163 height 37
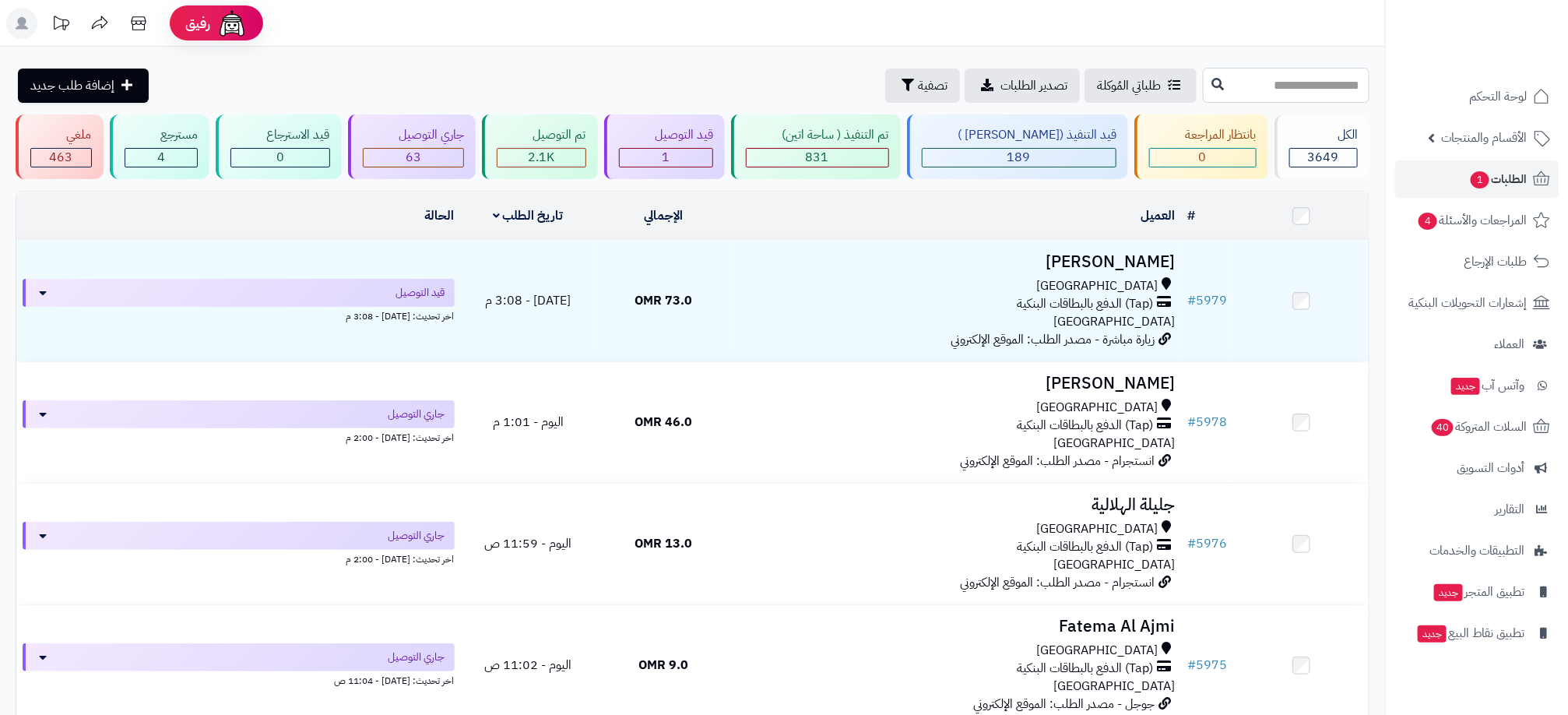
click at [1226, 74] on input "text" at bounding box center [1286, 85] width 166 height 35
paste input "****"
type input "****"
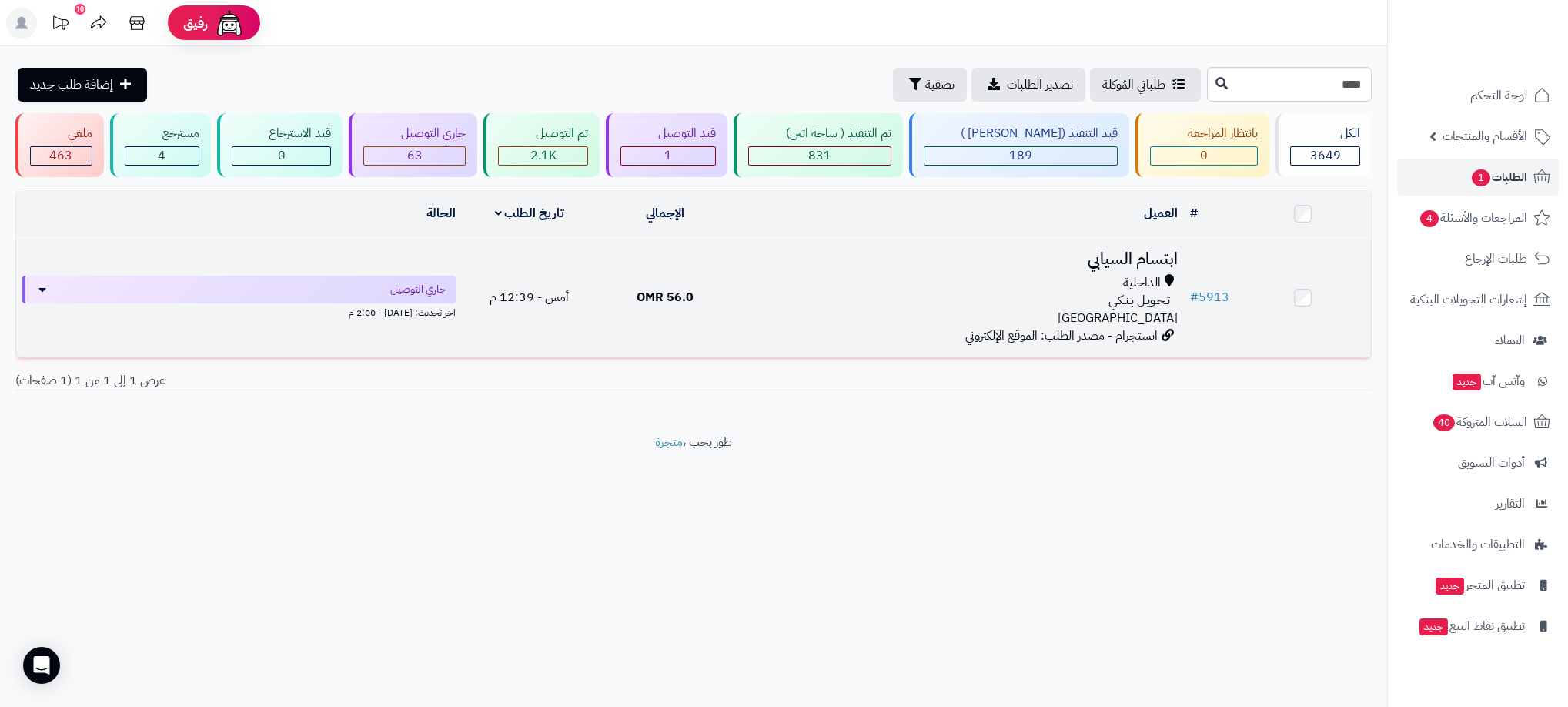
click at [828, 303] on div "تـحـويـل بـنـكـي" at bounding box center [959, 301] width 439 height 17
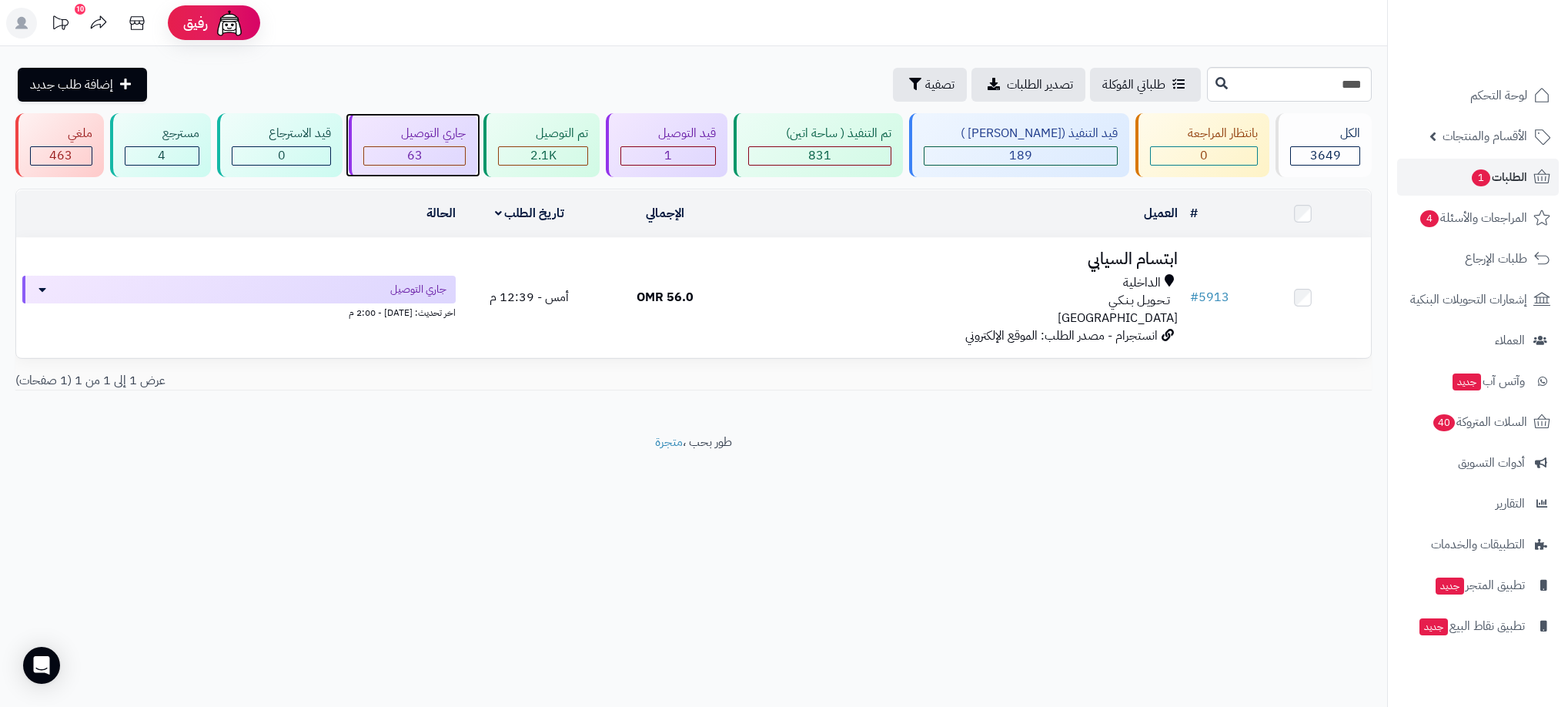
click at [465, 150] on div "63" at bounding box center [415, 156] width 101 height 17
click at [446, 153] on div "63" at bounding box center [415, 156] width 101 height 17
click at [1523, 183] on span "الطلبات 1" at bounding box center [1498, 177] width 57 height 21
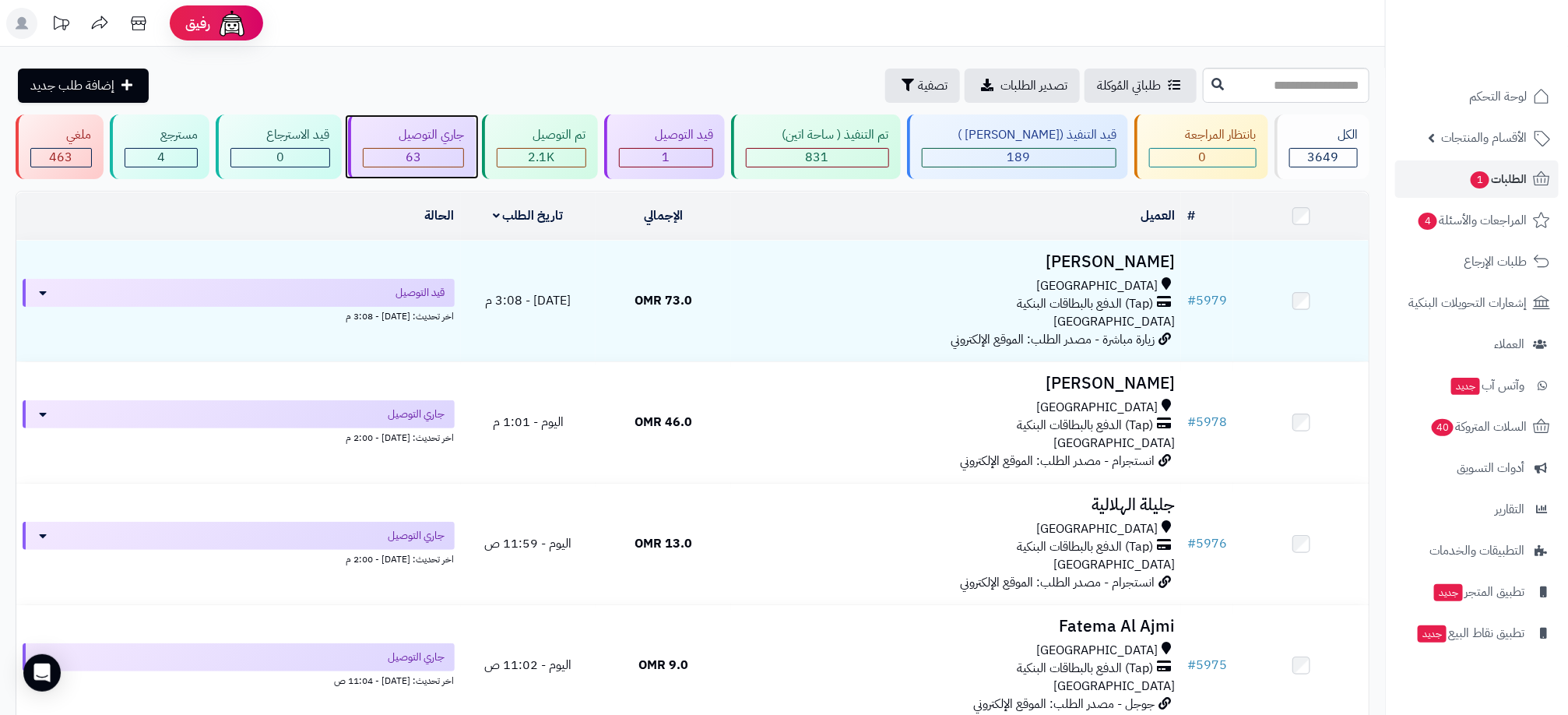
click at [421, 155] on span "63" at bounding box center [414, 156] width 16 height 19
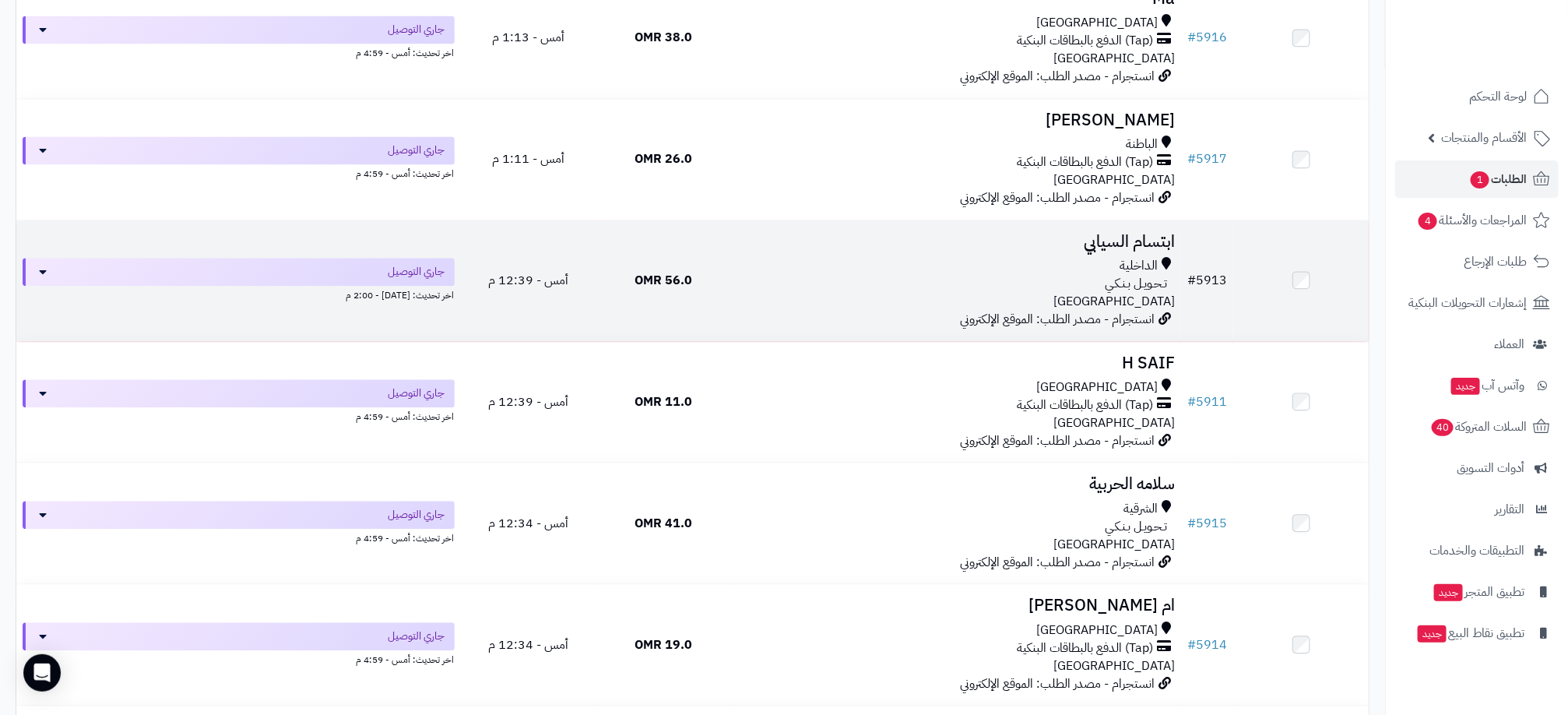
scroll to position [4908, 0]
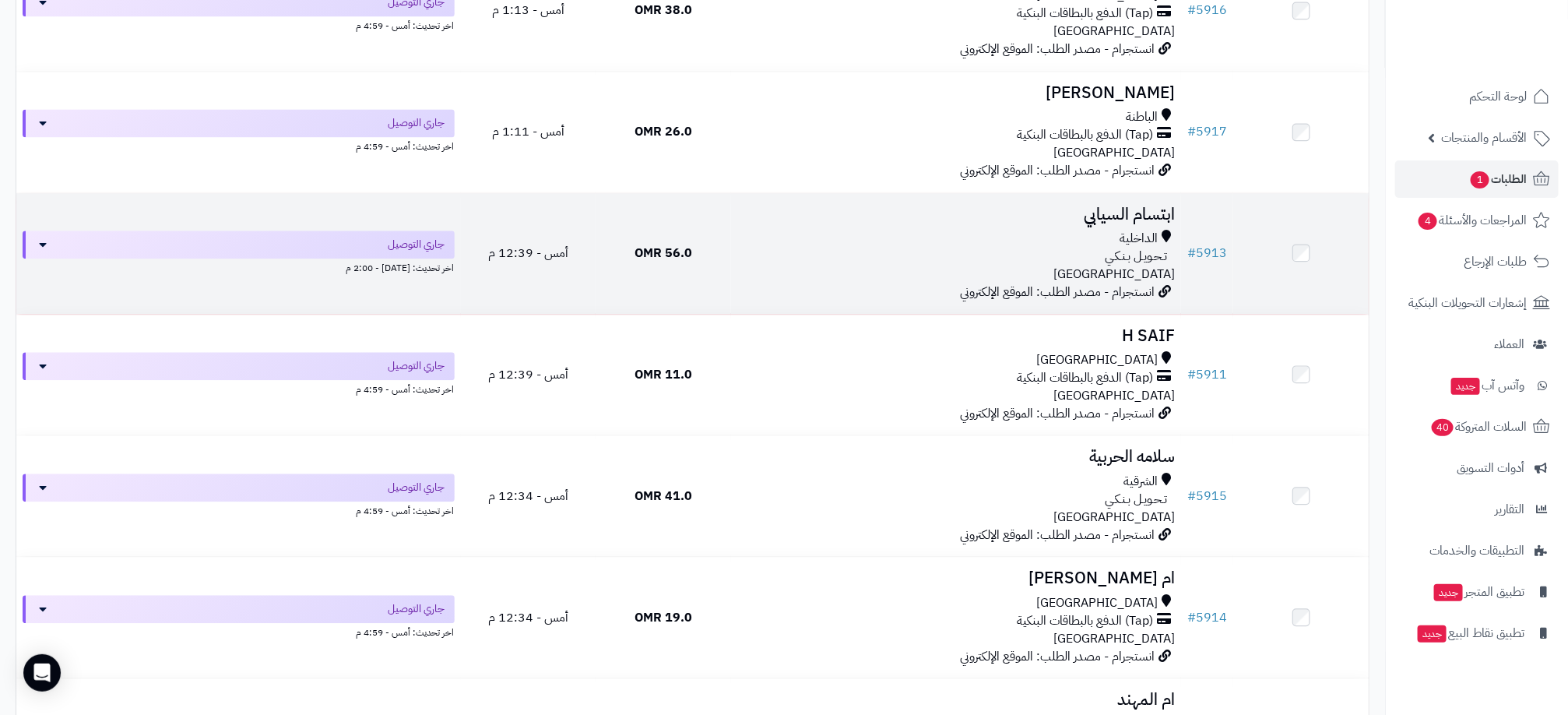
click at [1073, 266] on div "تـحـويـل بـنـكـي" at bounding box center [956, 256] width 438 height 18
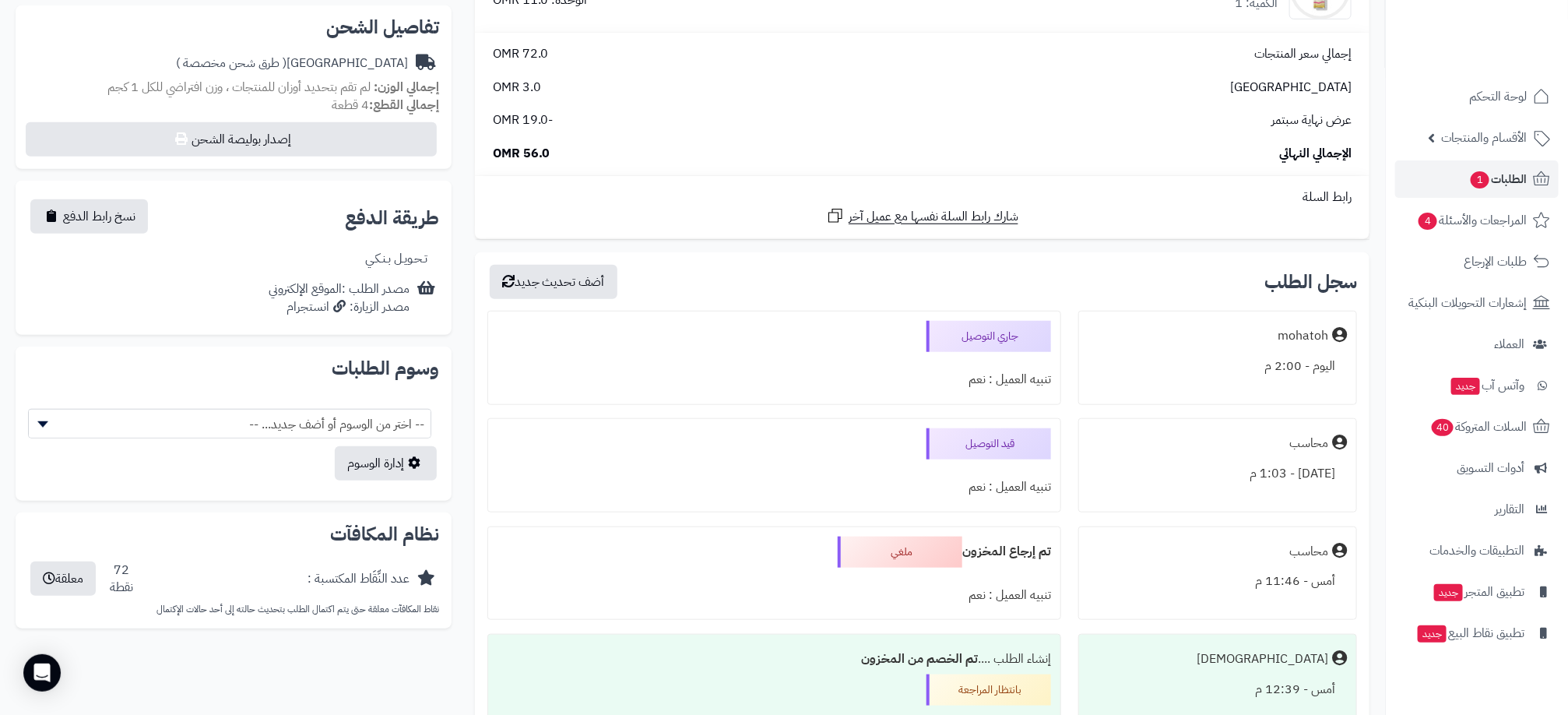
scroll to position [584, 0]
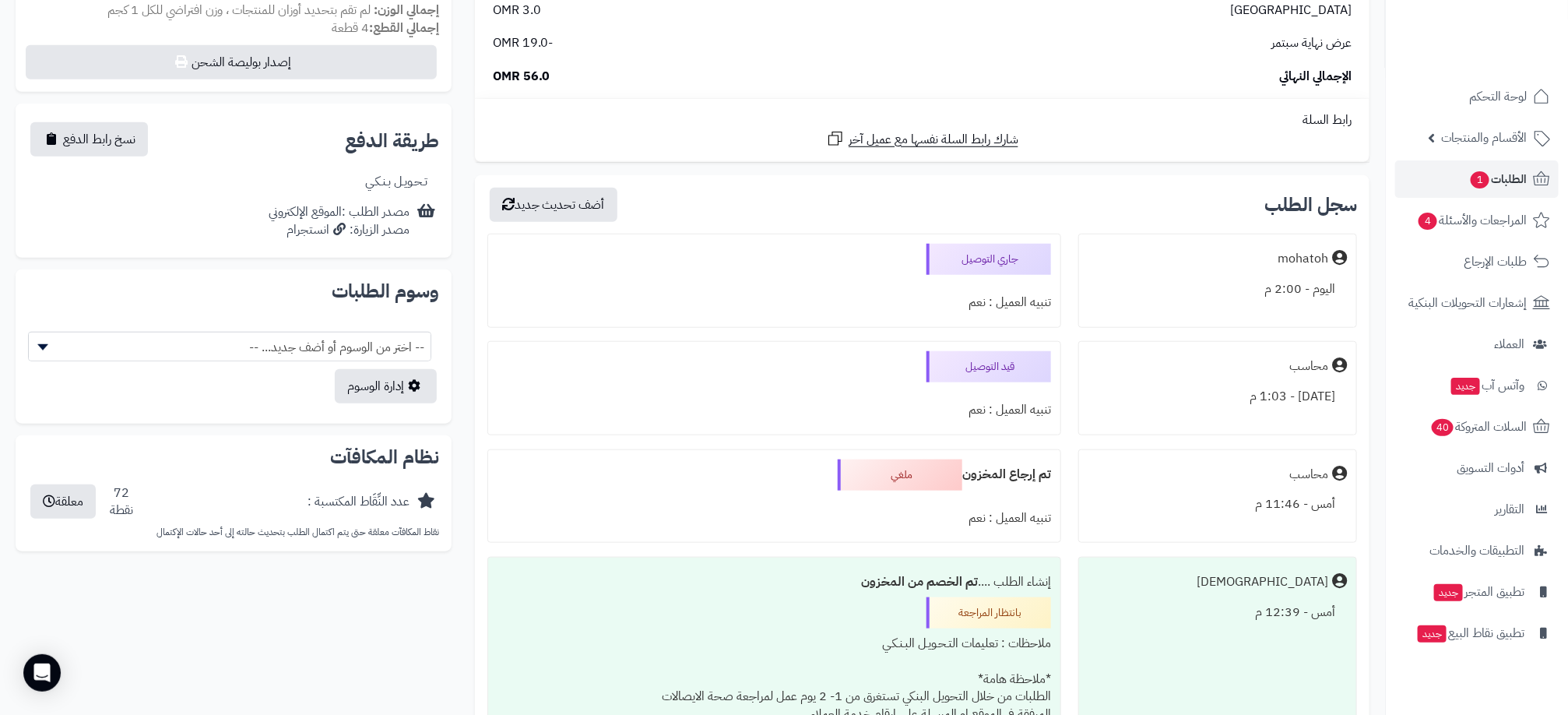
click at [990, 409] on div "تنبيه العميل : نعم" at bounding box center [774, 410] width 553 height 30
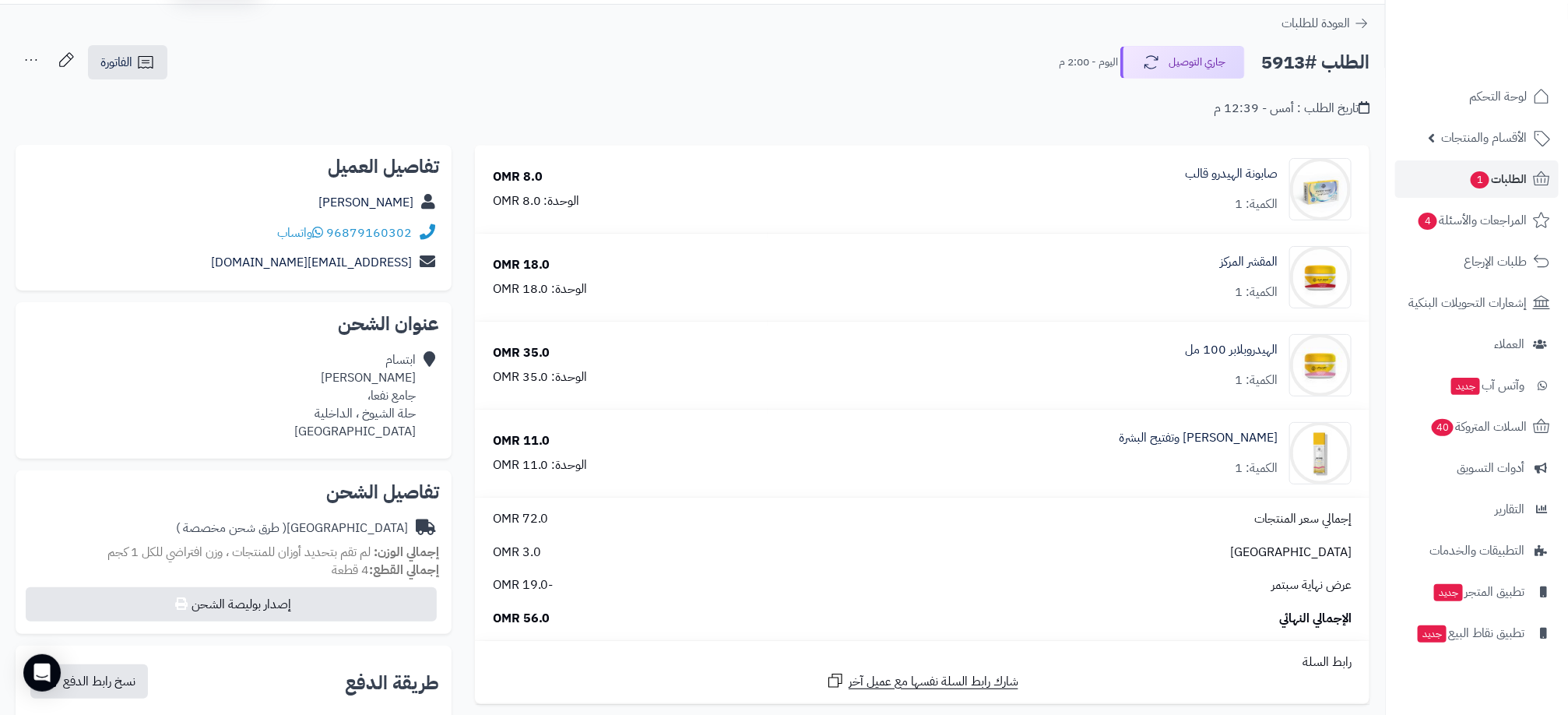
scroll to position [0, 0]
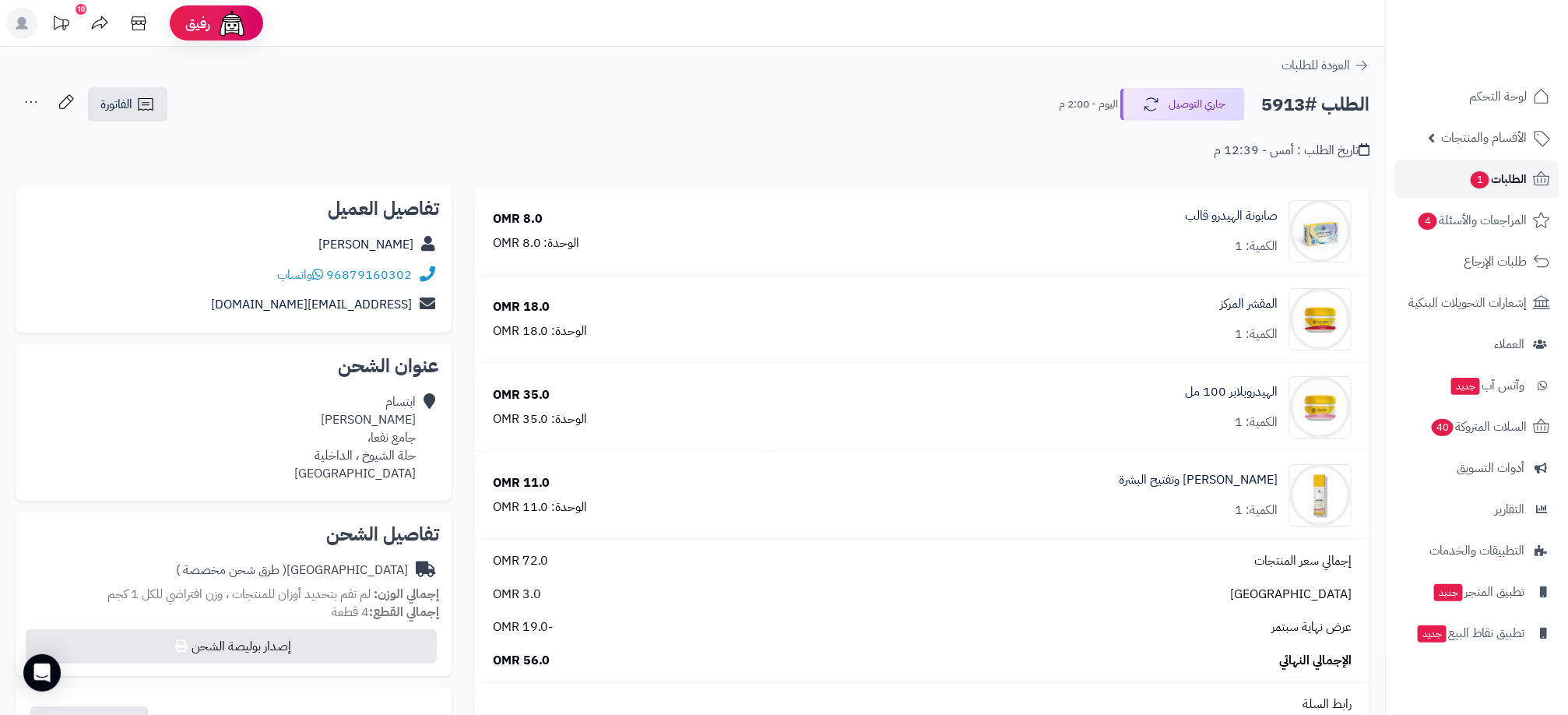
click at [1512, 186] on span "الطلبات 1" at bounding box center [1498, 179] width 58 height 22
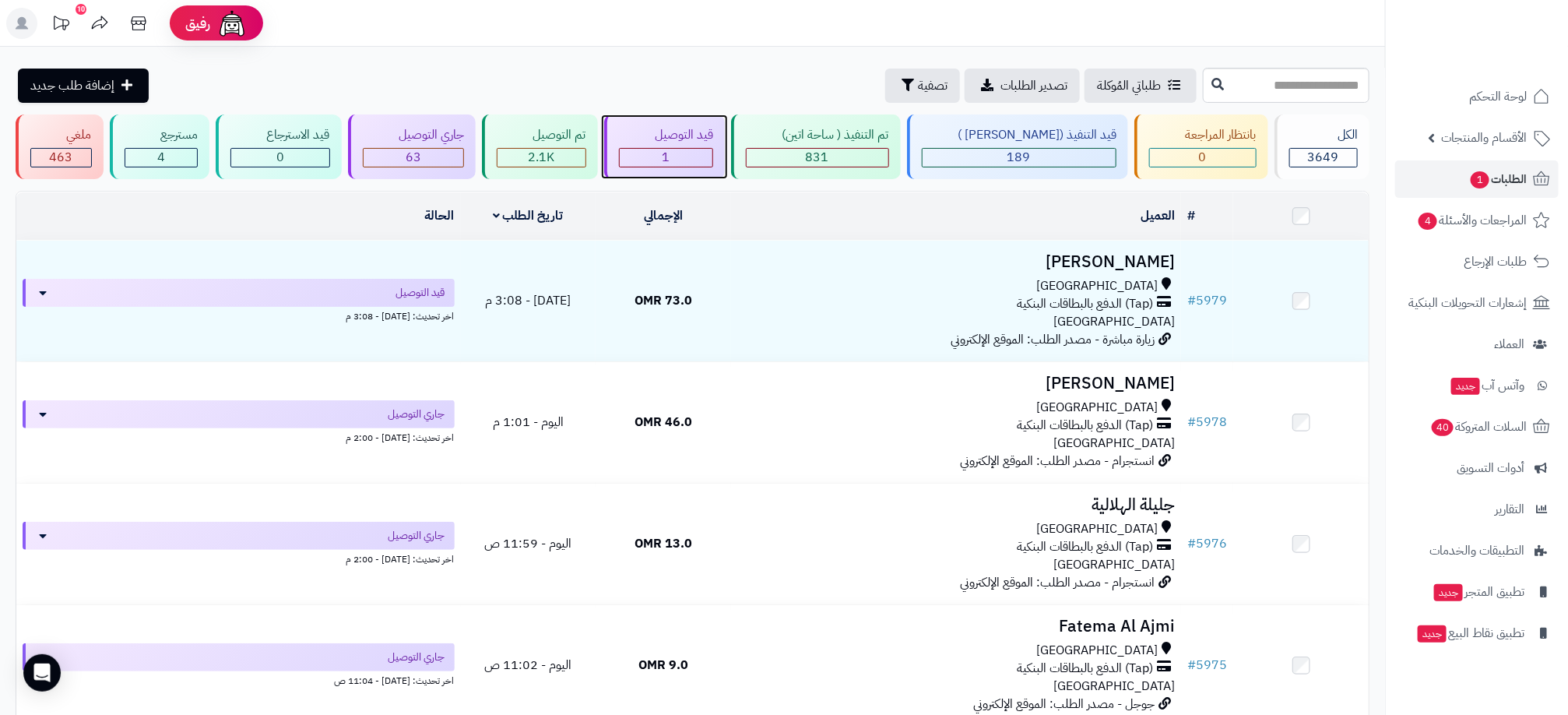
click at [682, 155] on div "1" at bounding box center [667, 157] width 94 height 18
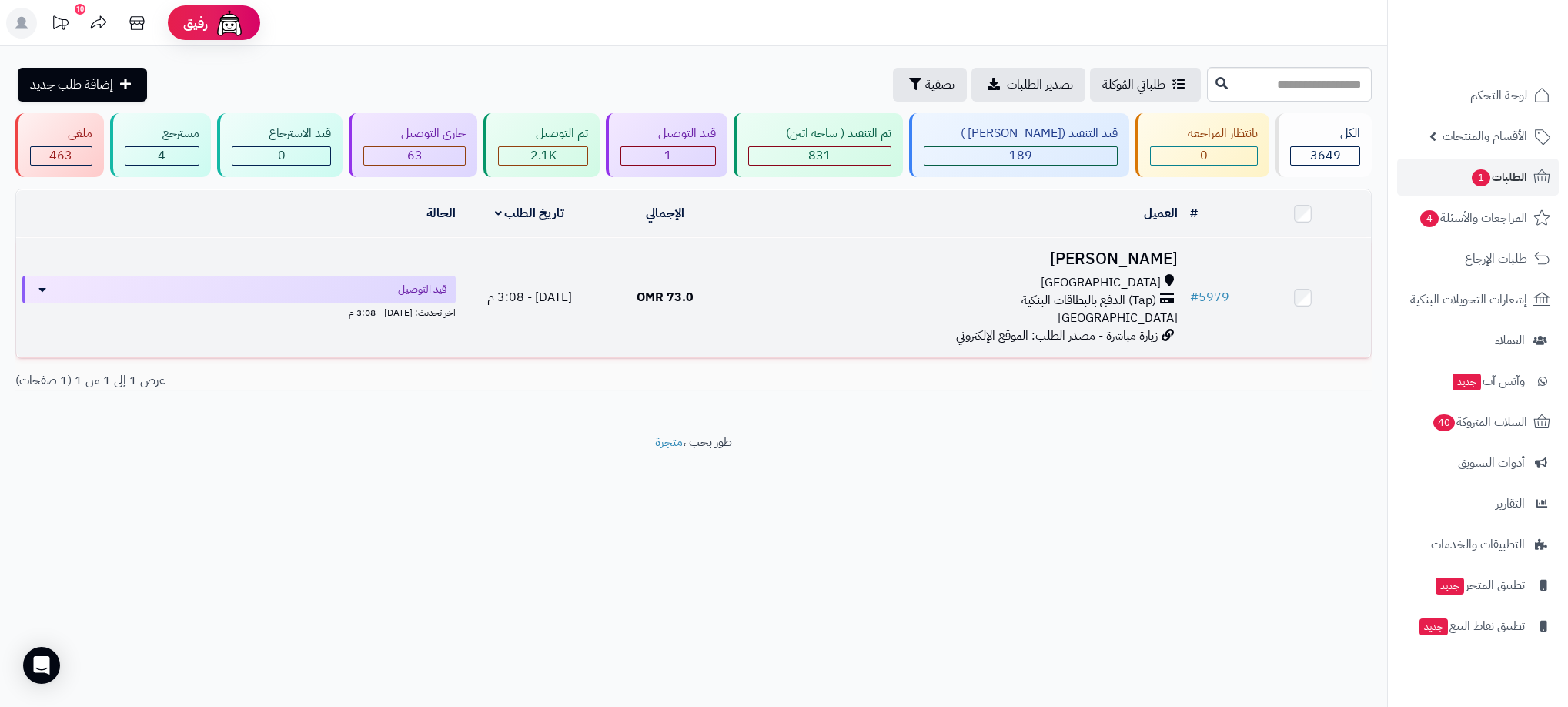
click at [714, 305] on td "73.0 OMR" at bounding box center [665, 297] width 135 height 119
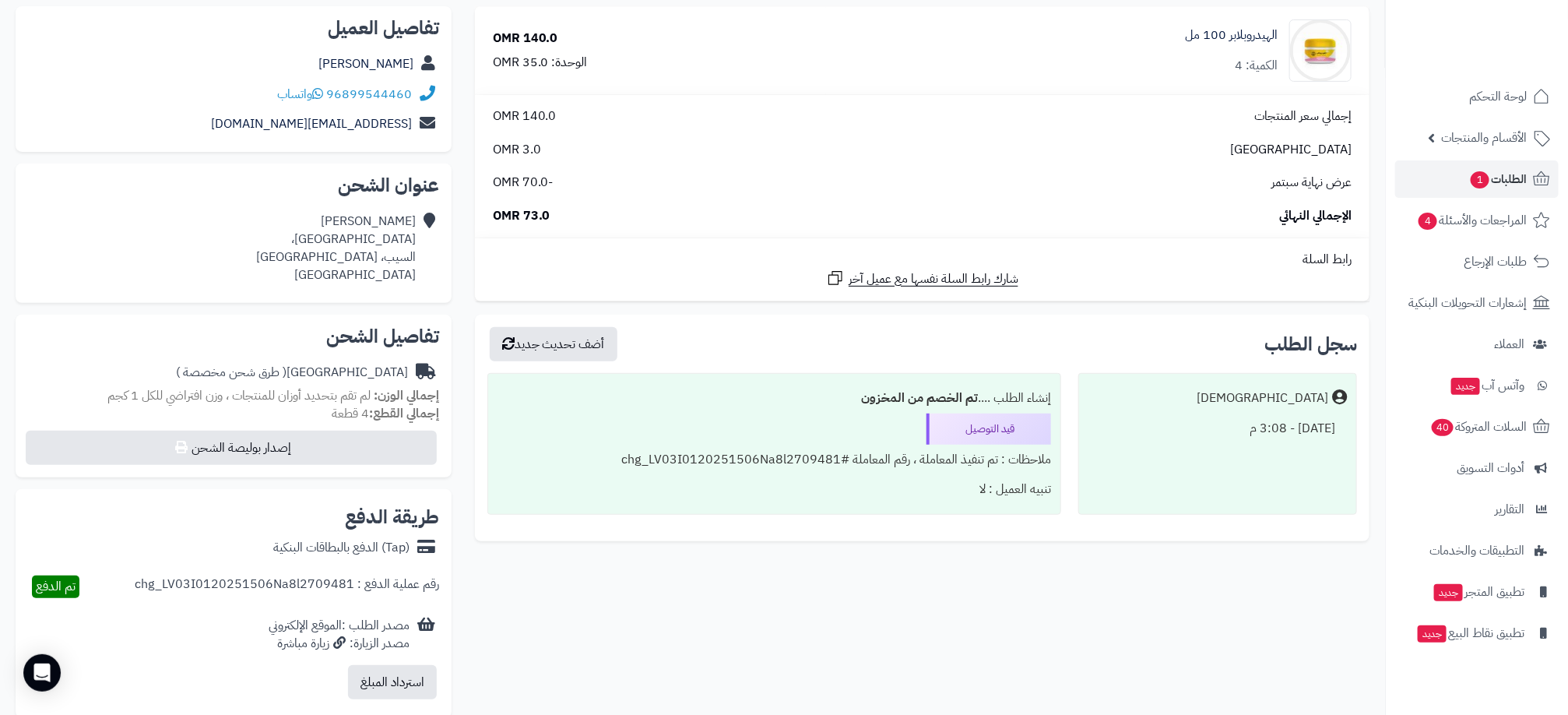
scroll to position [116, 0]
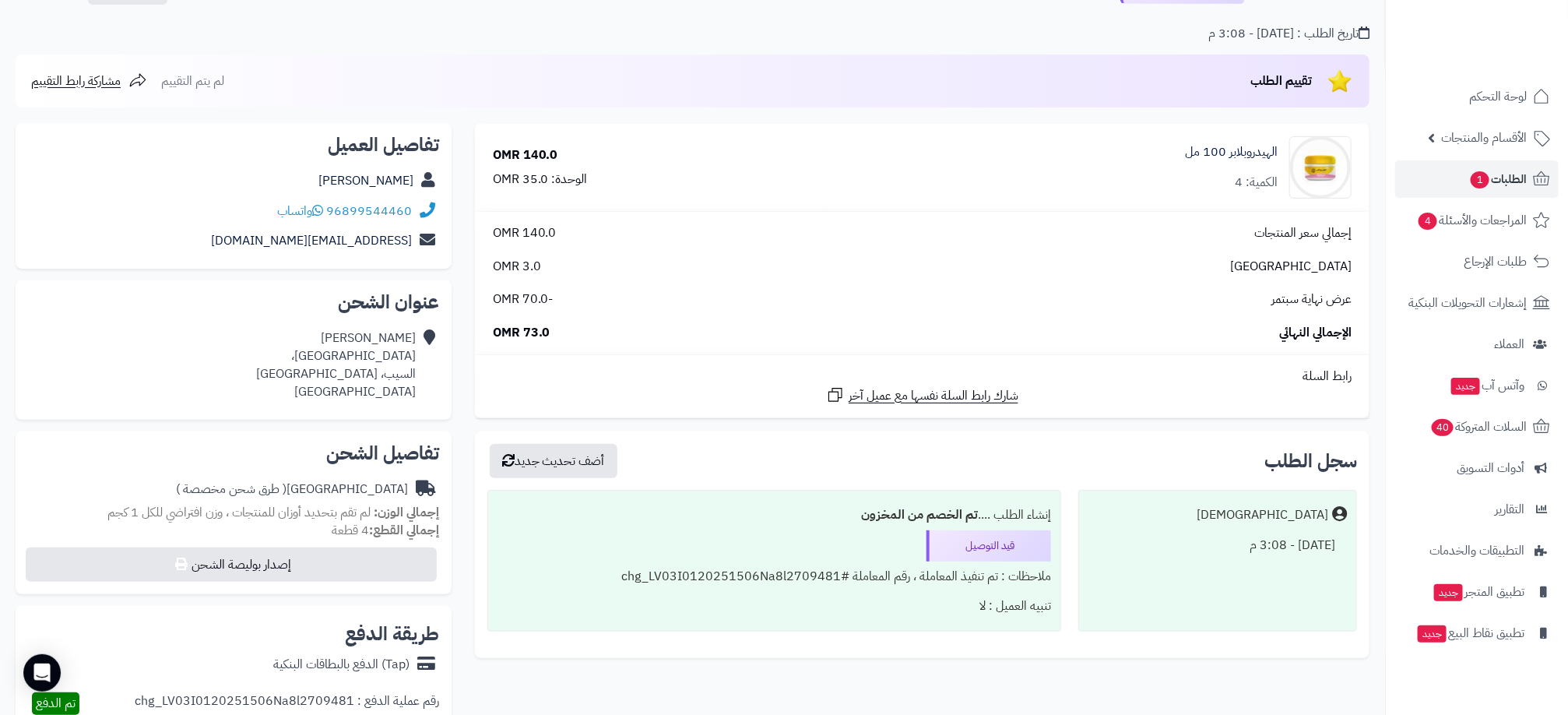
click at [544, 302] on span "-70.0 OMR" at bounding box center [523, 299] width 61 height 18
click at [533, 304] on span "-70.0 OMR" at bounding box center [523, 299] width 61 height 18
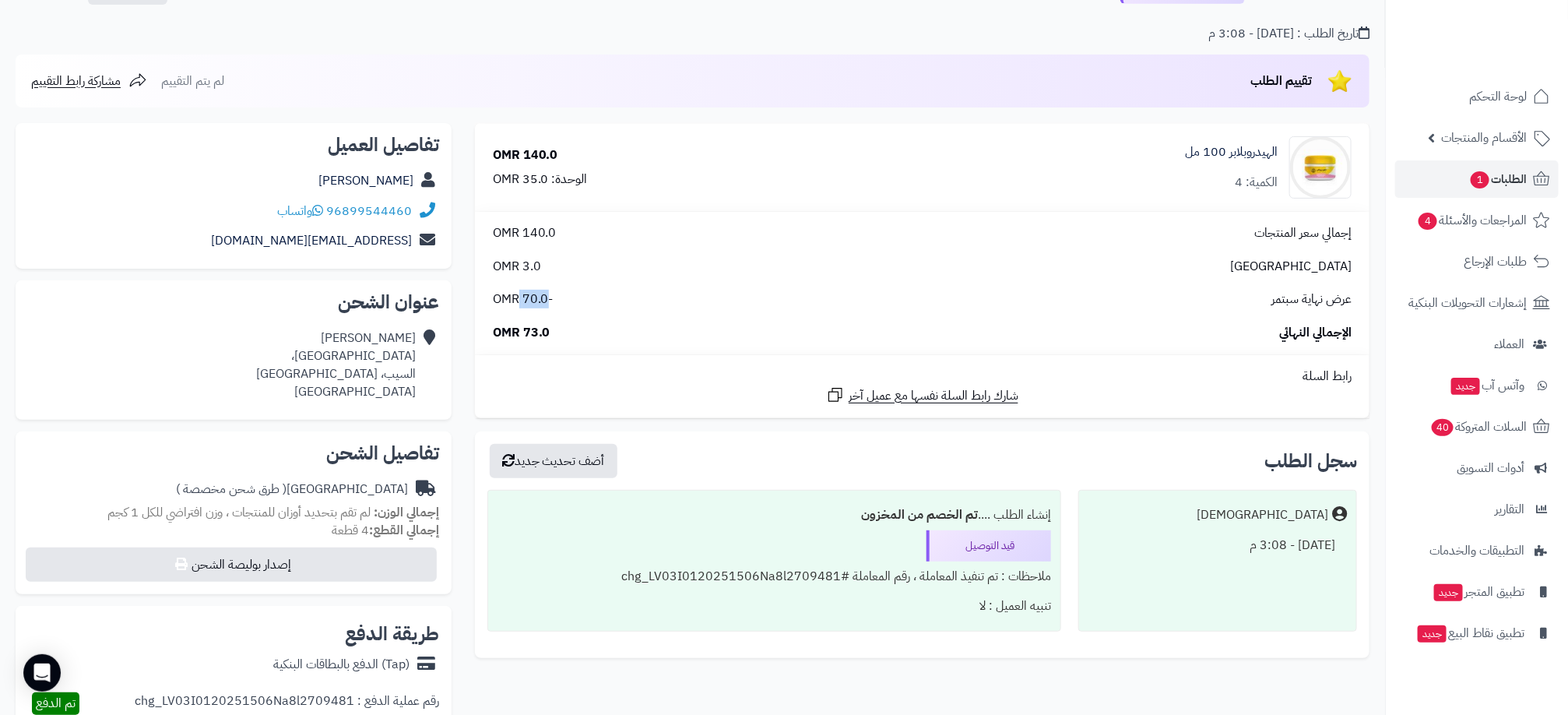
click at [533, 304] on span "-70.0 OMR" at bounding box center [523, 299] width 61 height 18
click at [526, 302] on span "-70.0 OMR" at bounding box center [523, 299] width 61 height 18
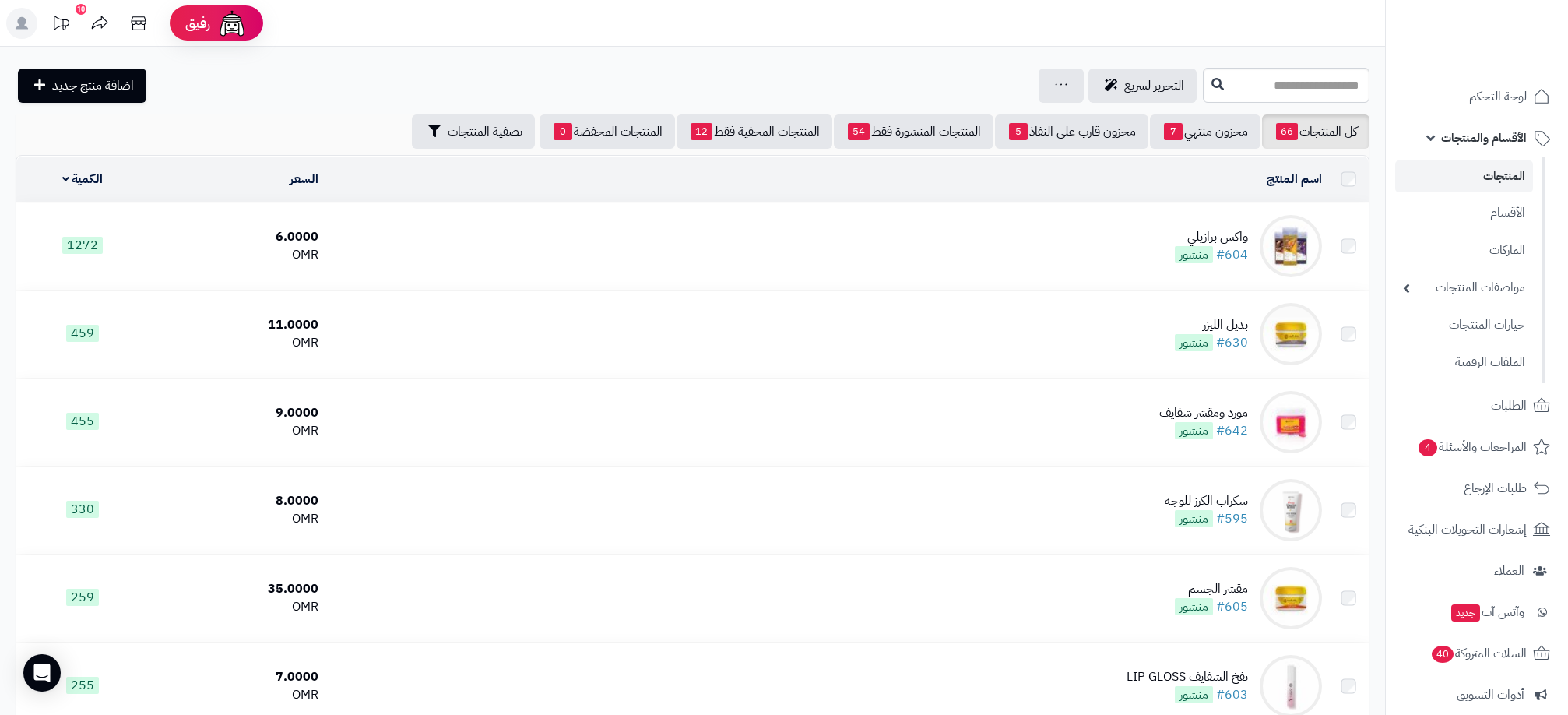
scroll to position [14, 0]
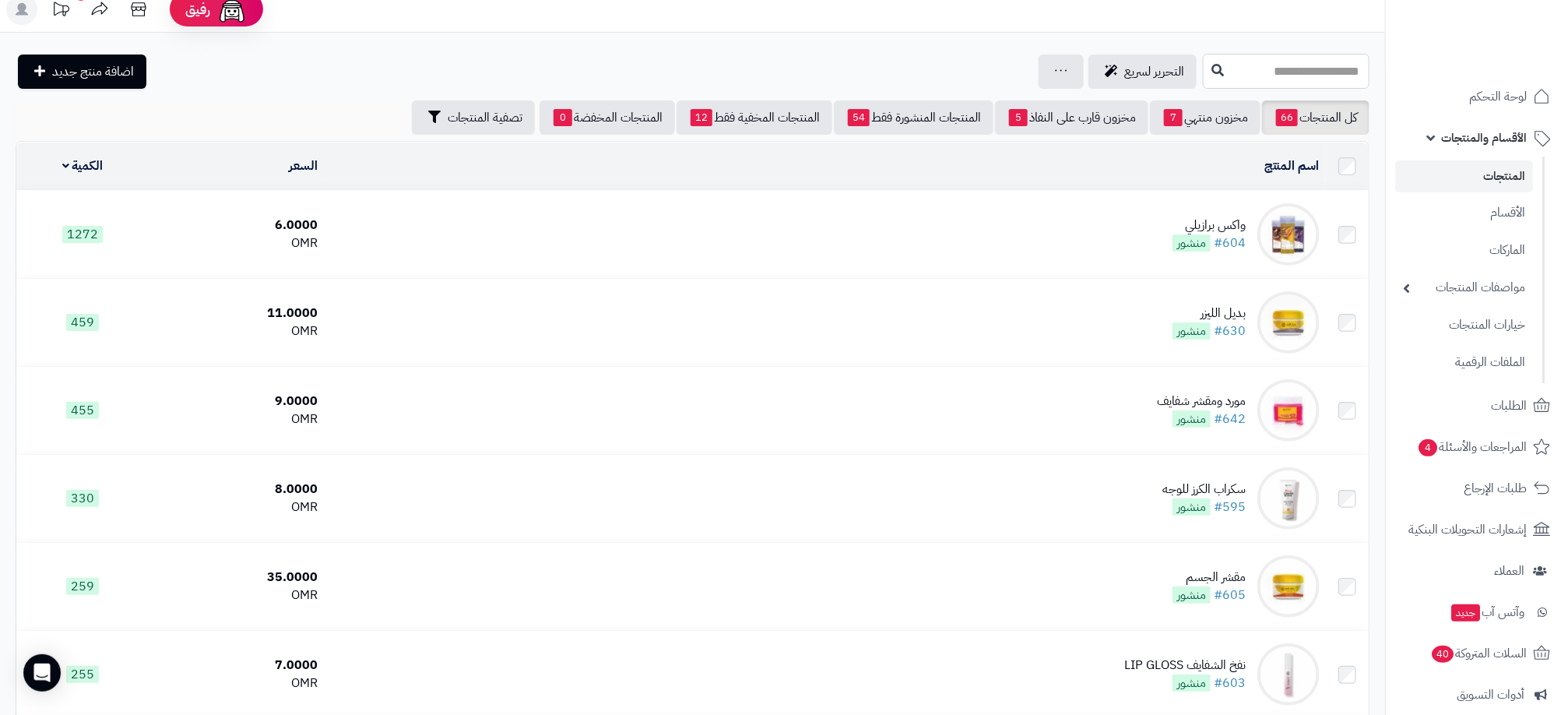
click at [1234, 64] on input "text" at bounding box center [1286, 71] width 166 height 35
type input "***"
click at [1332, 114] on link "الهيدروبلابر 100 مل" at bounding box center [1286, 108] width 166 height 28
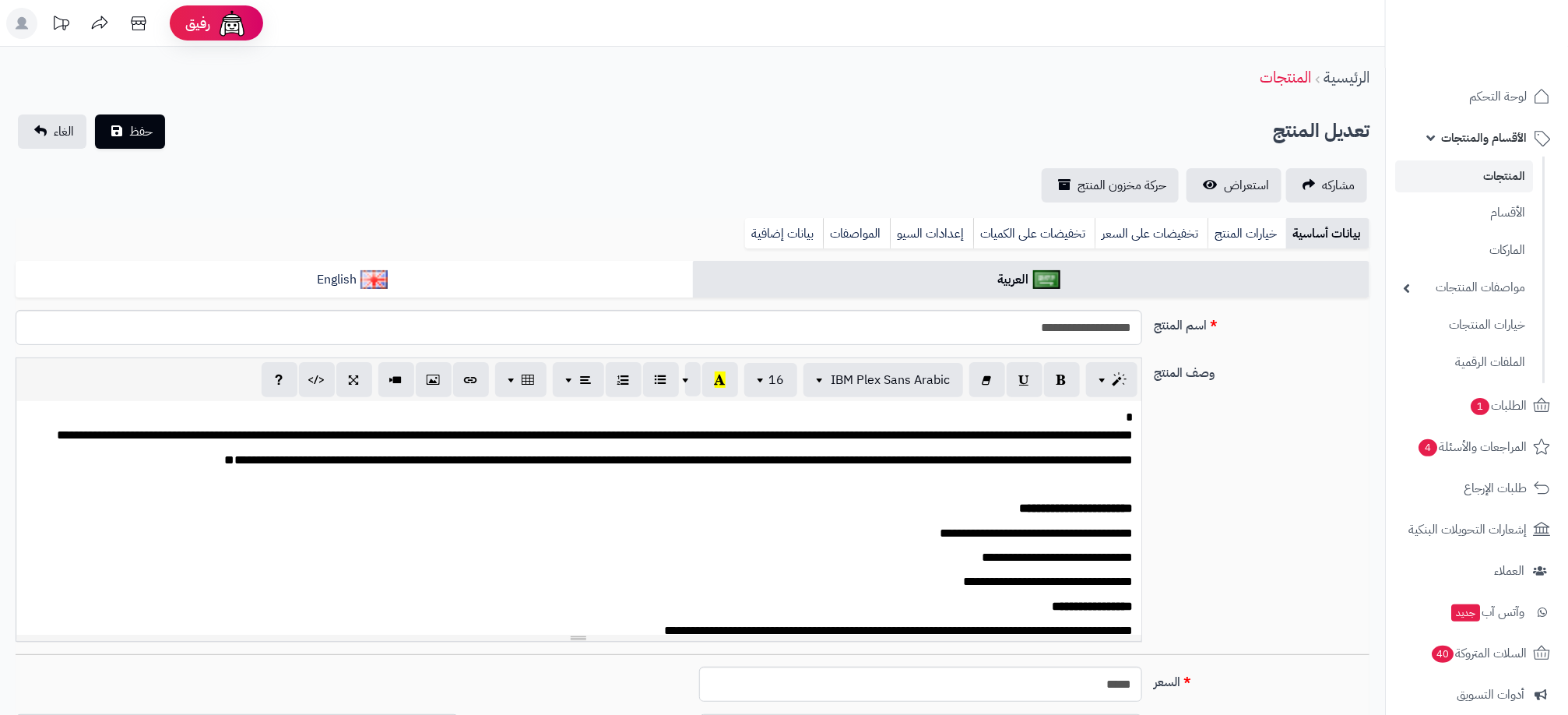
scroll to position [106, 0]
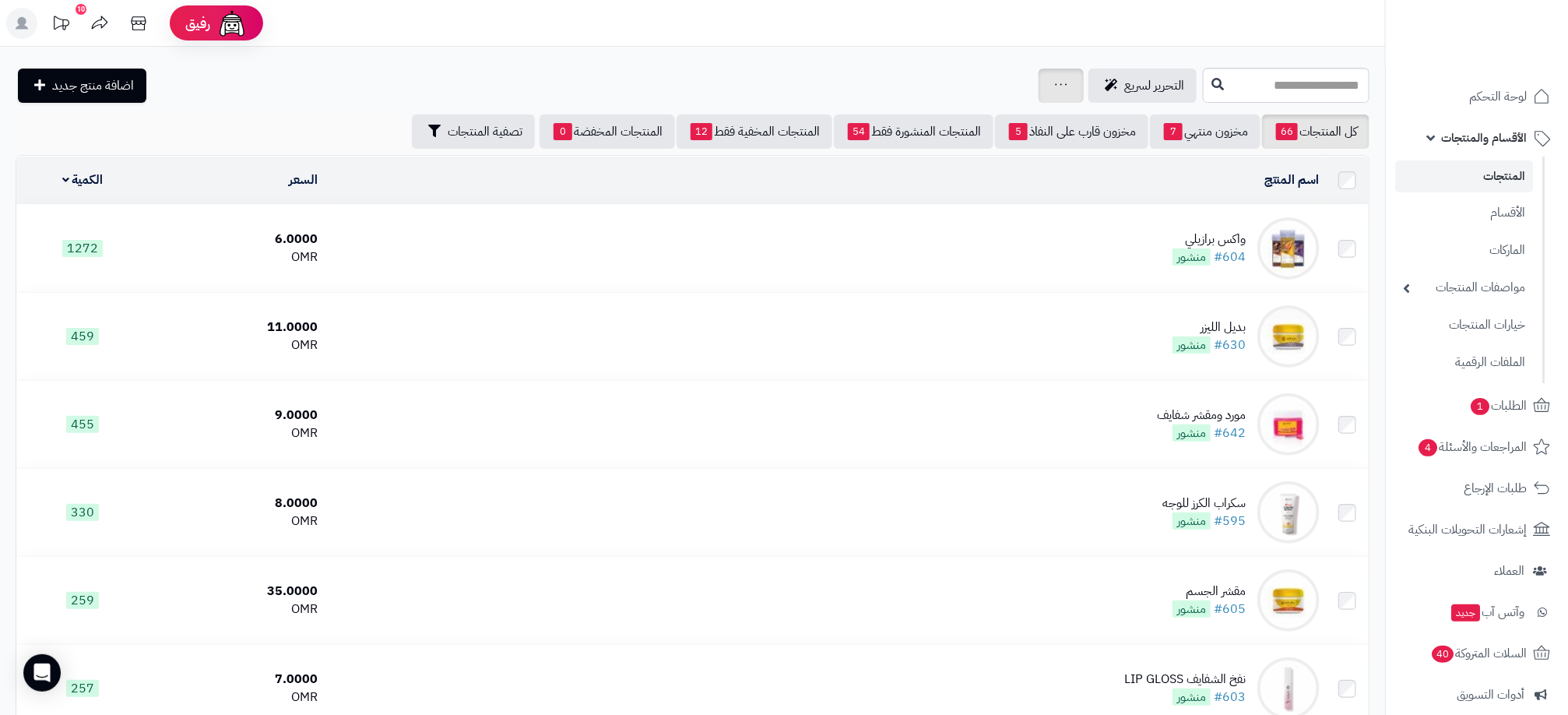
click at [1038, 85] on div "جرد مخزون المنتجات جرد مخزون الخيارات فقط تعديل أسعار المنتجات الملصقات تصدير ا…" at bounding box center [1061, 85] width 45 height 34
click at [1055, 90] on link at bounding box center [1061, 85] width 13 height 19
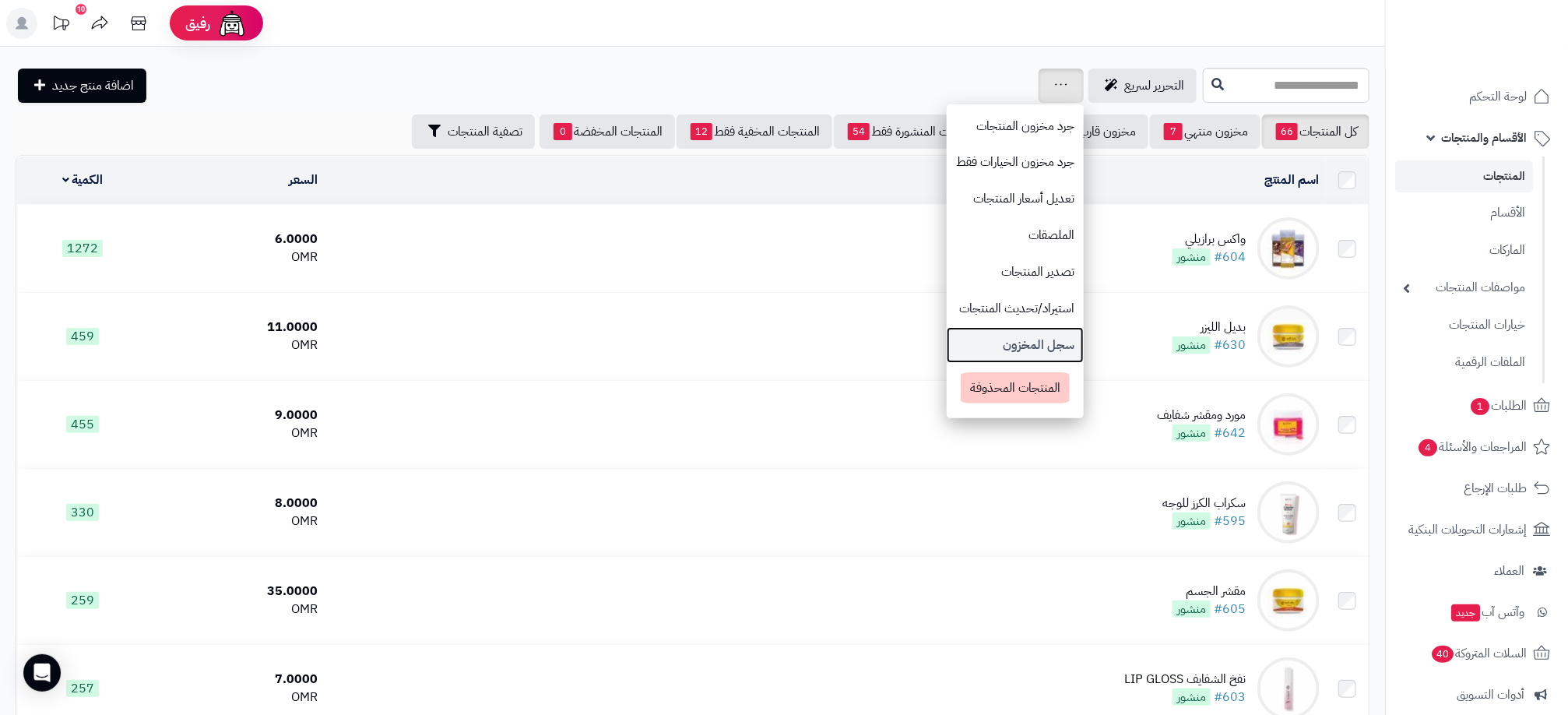
click at [946, 344] on link "سجل المخزون" at bounding box center [1015, 345] width 137 height 36
